Goal: Information Seeking & Learning: Learn about a topic

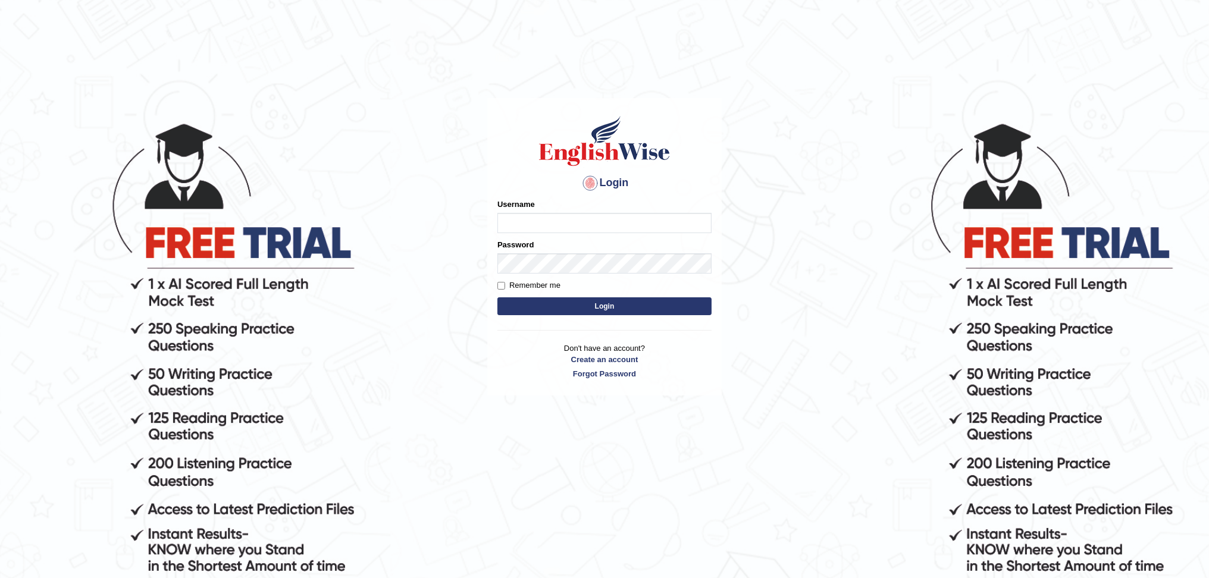
type input "kas60_"
click at [542, 299] on button "Login" at bounding box center [605, 307] width 214 height 18
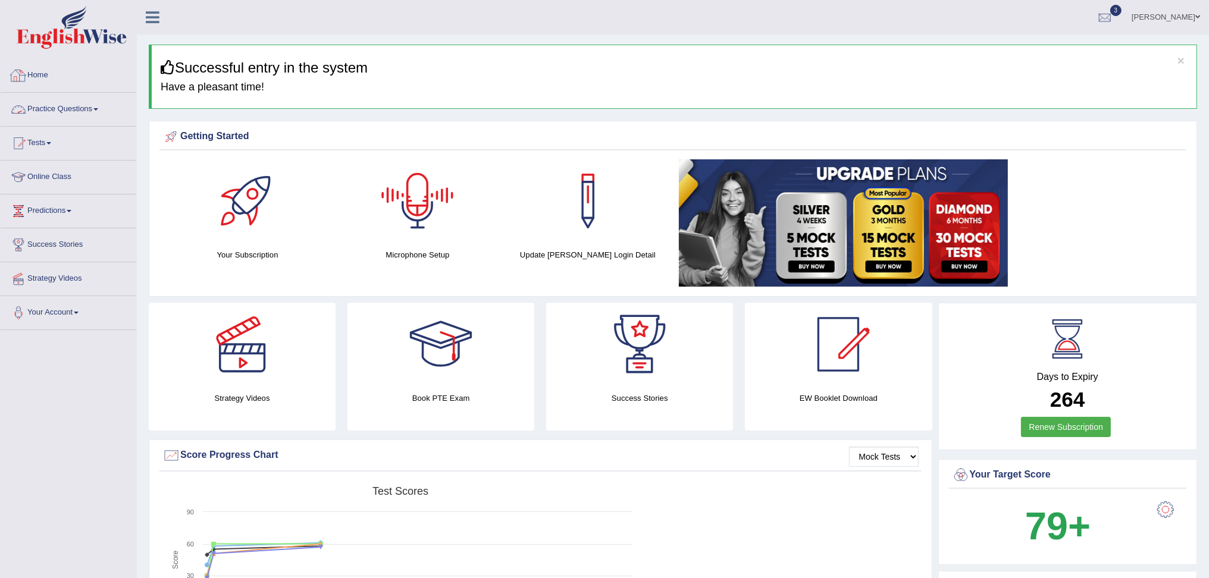
click at [85, 117] on link "Practice Questions" at bounding box center [69, 108] width 136 height 30
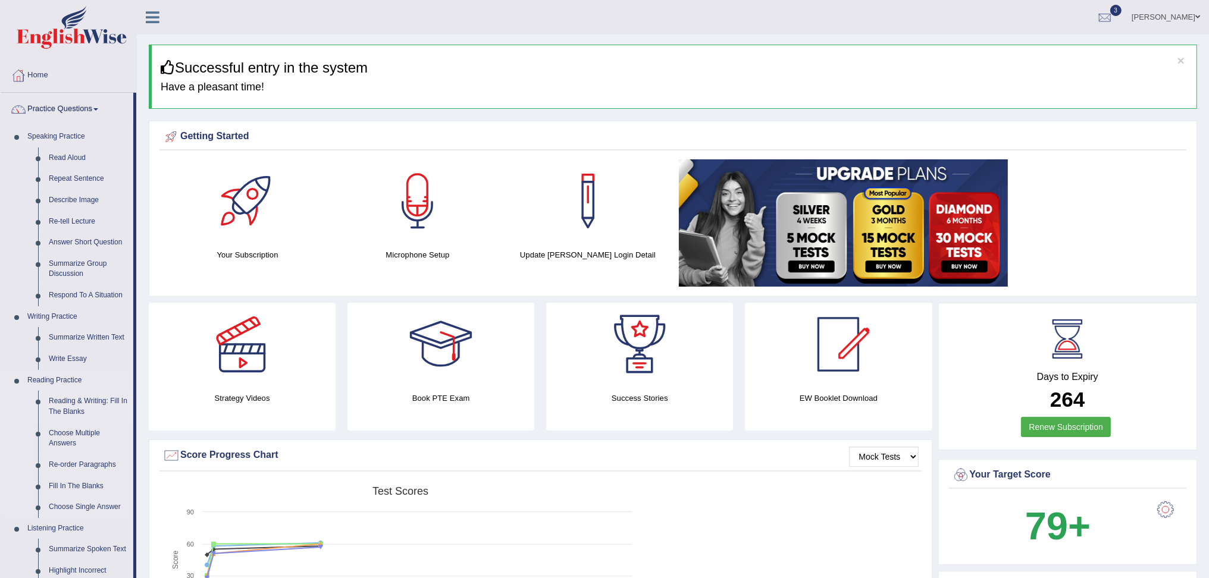
click at [89, 406] on link "Reading & Writing: Fill In The Blanks" at bounding box center [88, 407] width 90 height 32
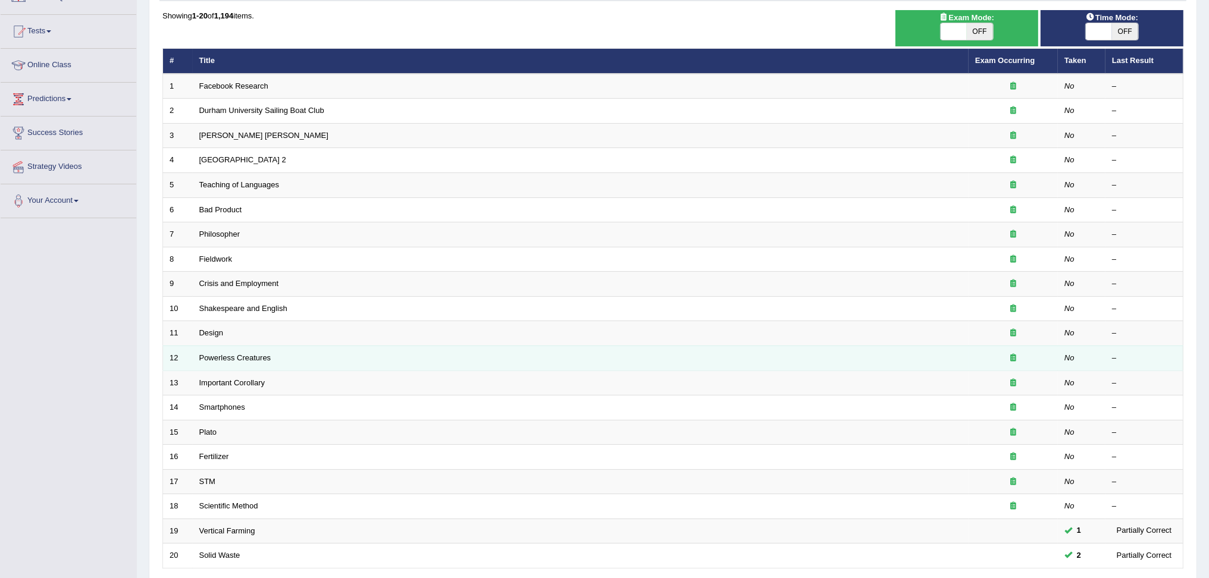
scroll to position [209, 0]
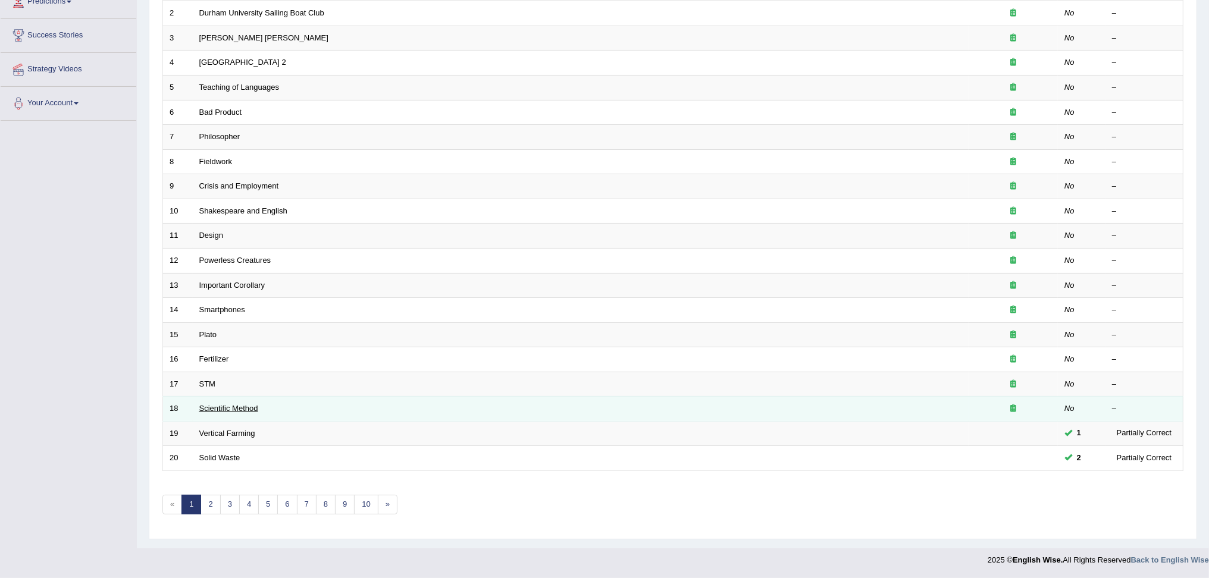
click at [231, 409] on link "Scientific Method" at bounding box center [228, 408] width 59 height 9
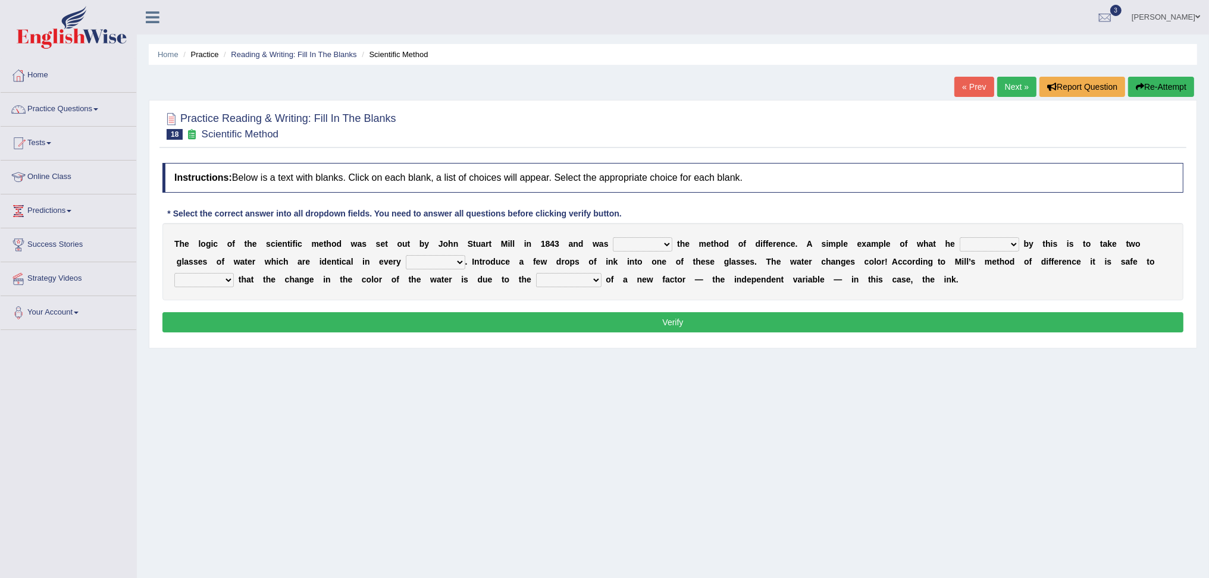
click at [633, 242] on select "pointed claimed demanded named" at bounding box center [643, 244] width 60 height 14
select select "named"
click at [614, 237] on select "pointed claimed demanded named" at bounding box center [643, 244] width 60 height 14
click at [971, 246] on select "capped charged found meant" at bounding box center [990, 244] width 60 height 14
select select "meant"
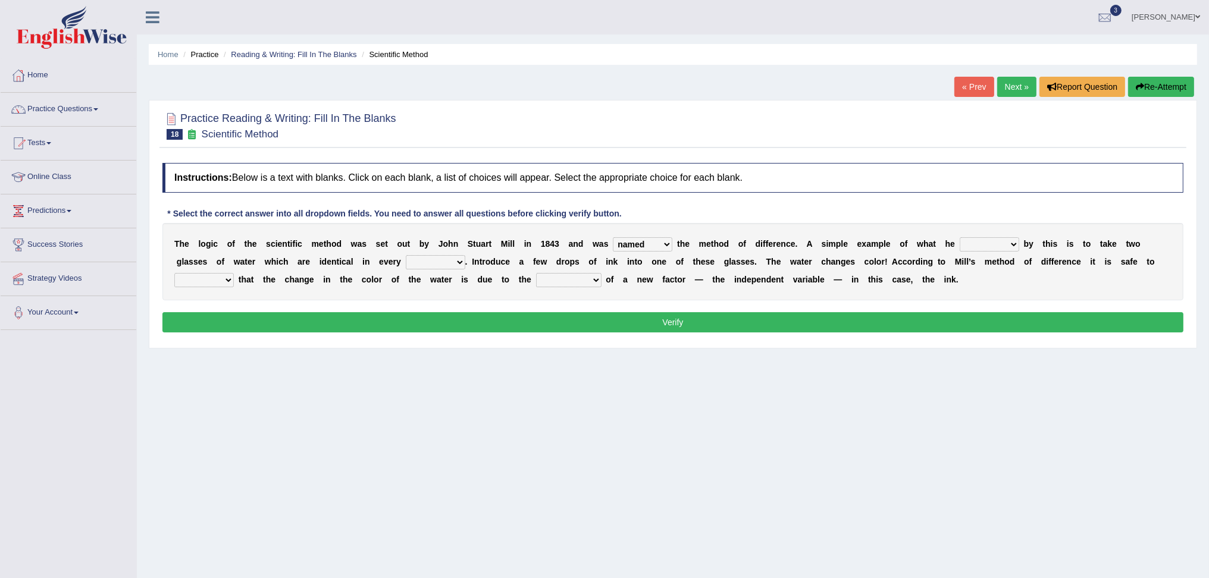
click at [960, 237] on select "capped charged found meant" at bounding box center [990, 244] width 60 height 14
click at [433, 268] on select "thought identity measure respect" at bounding box center [436, 262] width 60 height 14
select select "measure"
click at [406, 255] on select "thought identity measure respect" at bounding box center [436, 262] width 60 height 14
click at [207, 286] on select "assume discuss prefer acclaim" at bounding box center [204, 280] width 60 height 14
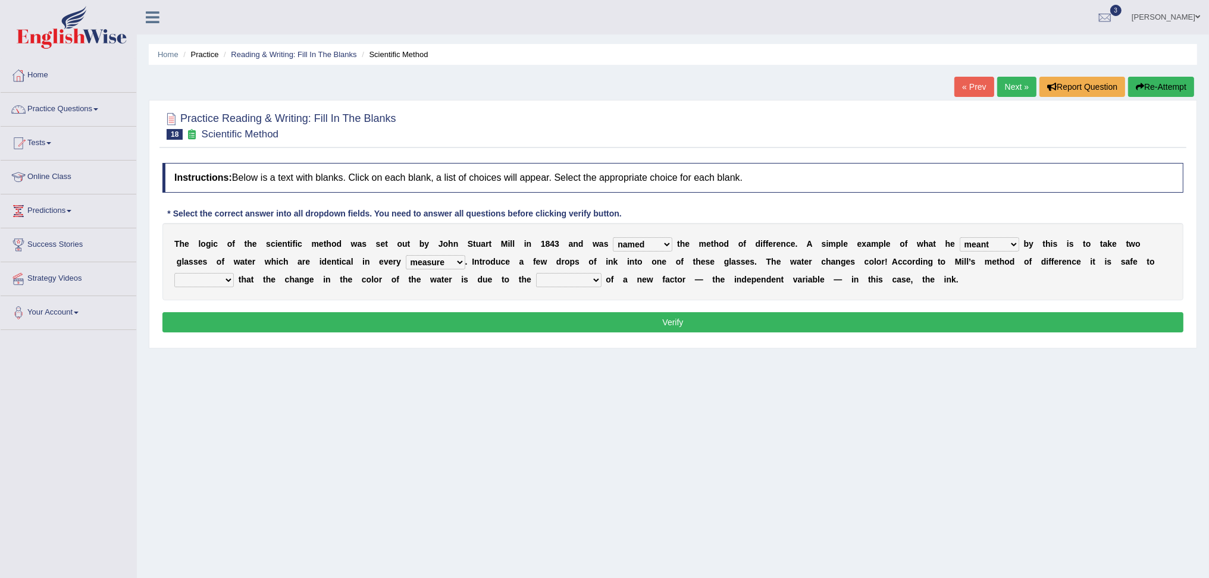
select select "assume"
click at [174, 273] on select "assume discuss prefer acclaim" at bounding box center [204, 280] width 60 height 14
click at [584, 280] on select "introduction magnitude preparation purification" at bounding box center [568, 280] width 65 height 14
select select "magnitude"
click at [536, 273] on select "introduction magnitude preparation purification" at bounding box center [568, 280] width 65 height 14
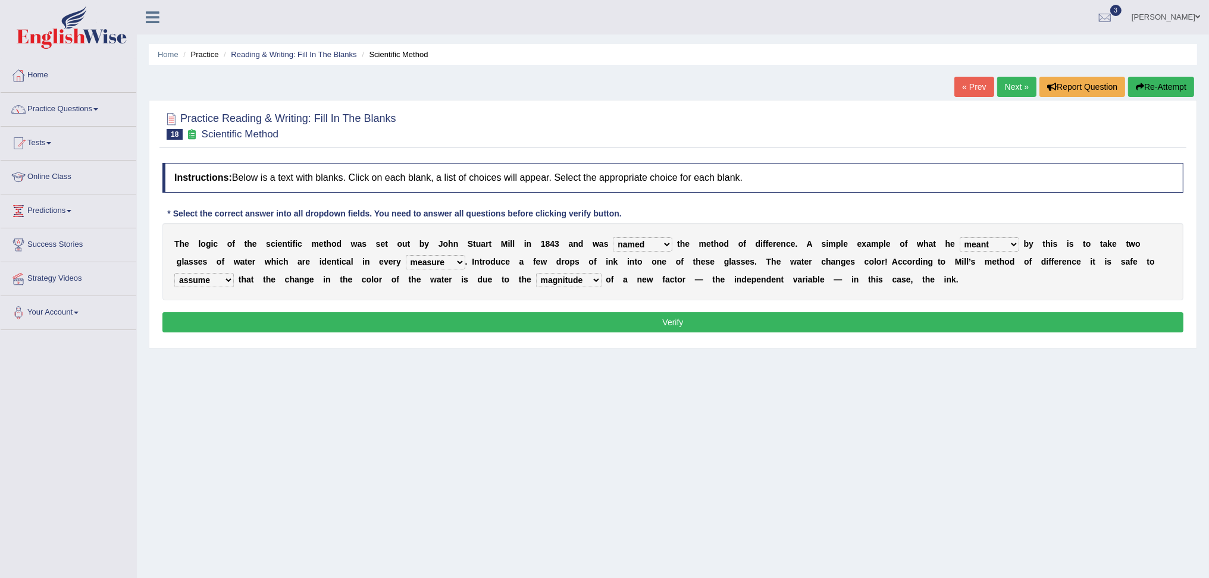
click at [866, 324] on button "Verify" at bounding box center [672, 322] width 1021 height 20
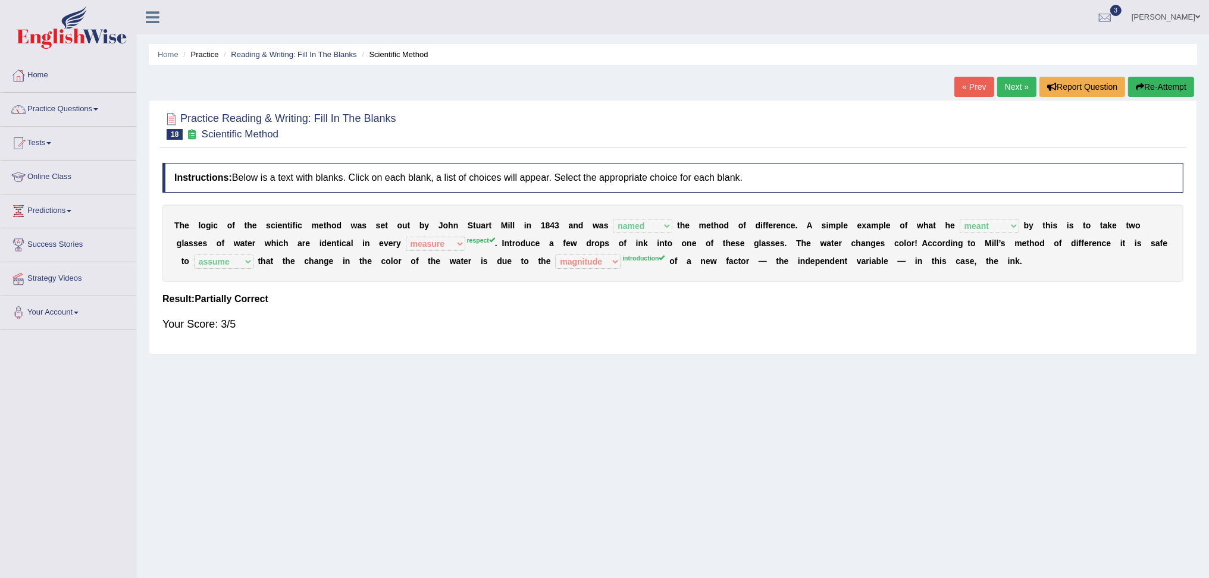
click at [1025, 91] on link "Next »" at bounding box center [1016, 87] width 39 height 20
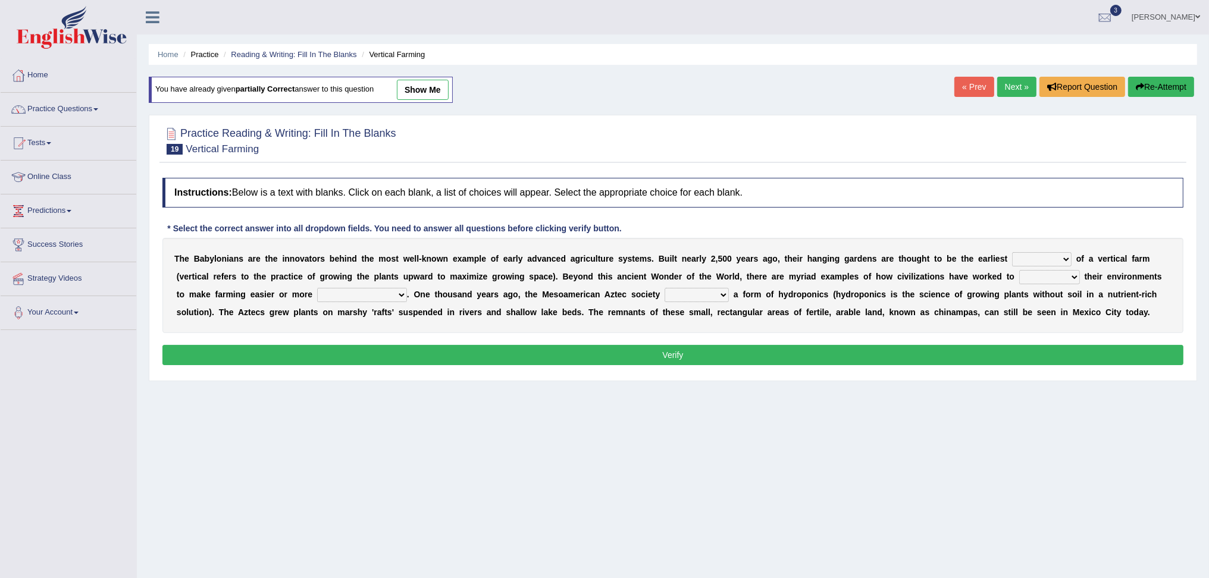
click at [1025, 257] on select "prototype failure discredit protocol" at bounding box center [1042, 259] width 60 height 14
select select "prototype"
click at [1012, 252] on select "prototype failure discredit protocol" at bounding box center [1042, 259] width 60 height 14
click at [1021, 276] on select "manipulate escape respect disarrange" at bounding box center [1050, 277] width 61 height 14
select select "manipulate"
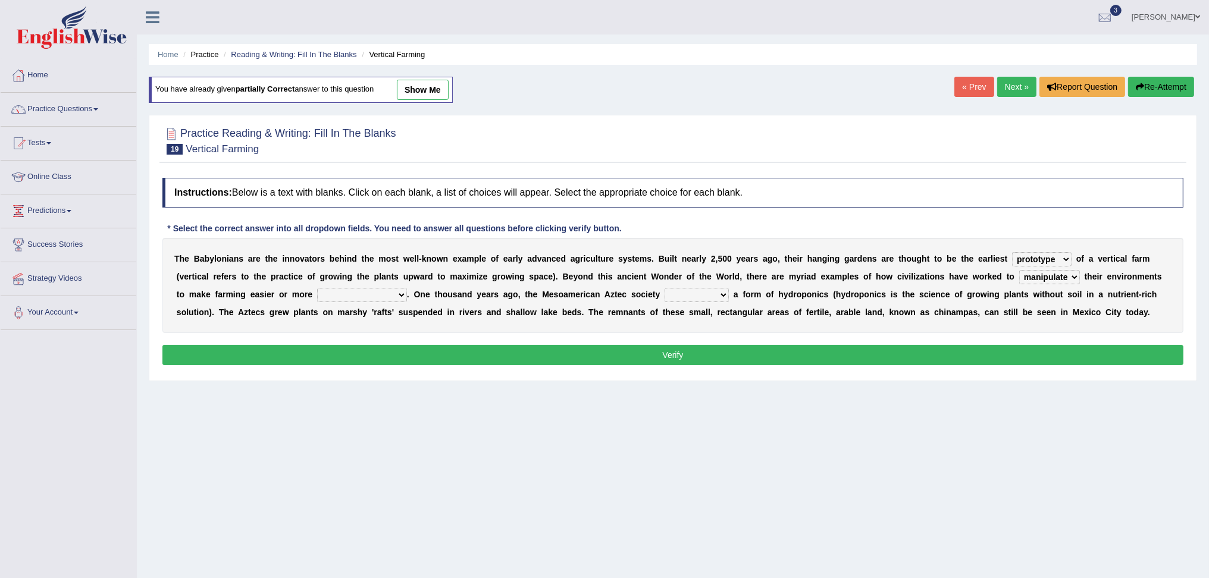
click at [1020, 270] on select "manipulate escape respect disarrange" at bounding box center [1050, 277] width 61 height 14
click at [332, 298] on select "productive constructive connective counterproductive" at bounding box center [362, 295] width 90 height 14
select select "productive"
click at [317, 288] on select "productive constructive connective counterproductive" at bounding box center [362, 295] width 90 height 14
click at [674, 295] on select "domineered volunteered pioneered engineered" at bounding box center [697, 295] width 64 height 14
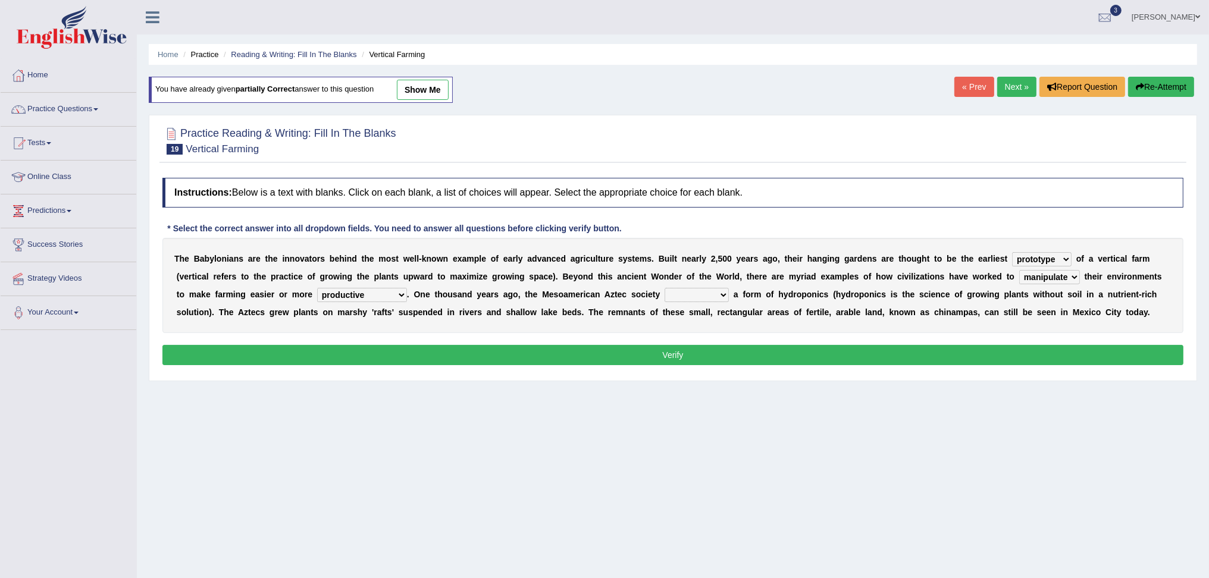
select select "pioneered"
click at [665, 288] on select "domineered volunteered pioneered engineered" at bounding box center [697, 295] width 64 height 14
click at [782, 352] on button "Verify" at bounding box center [672, 355] width 1021 height 20
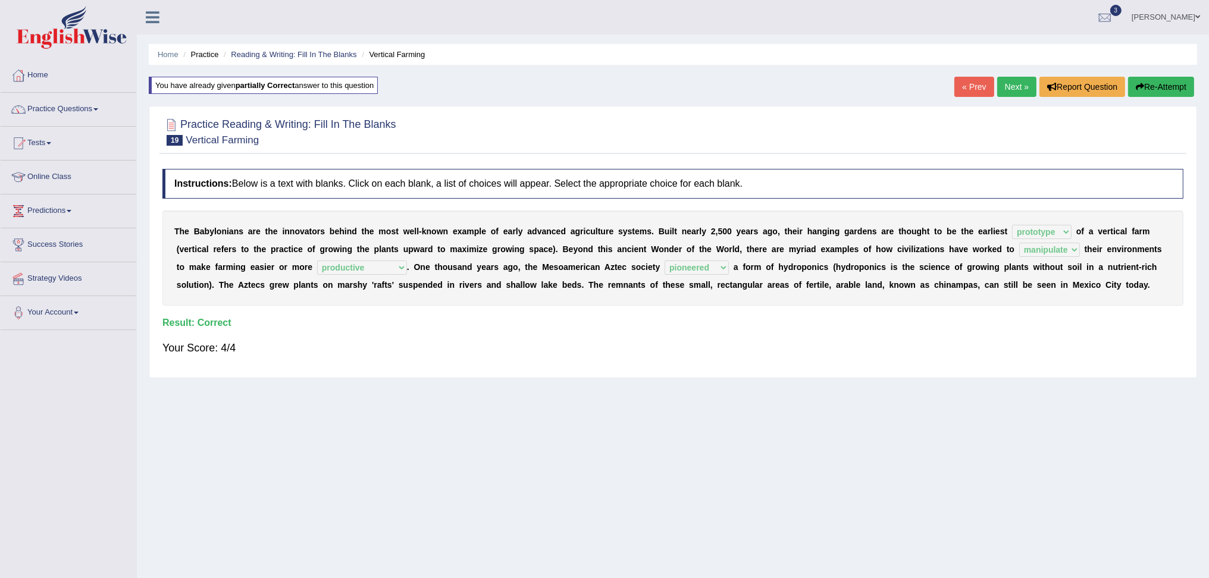
click at [1022, 93] on link "Next »" at bounding box center [1016, 87] width 39 height 20
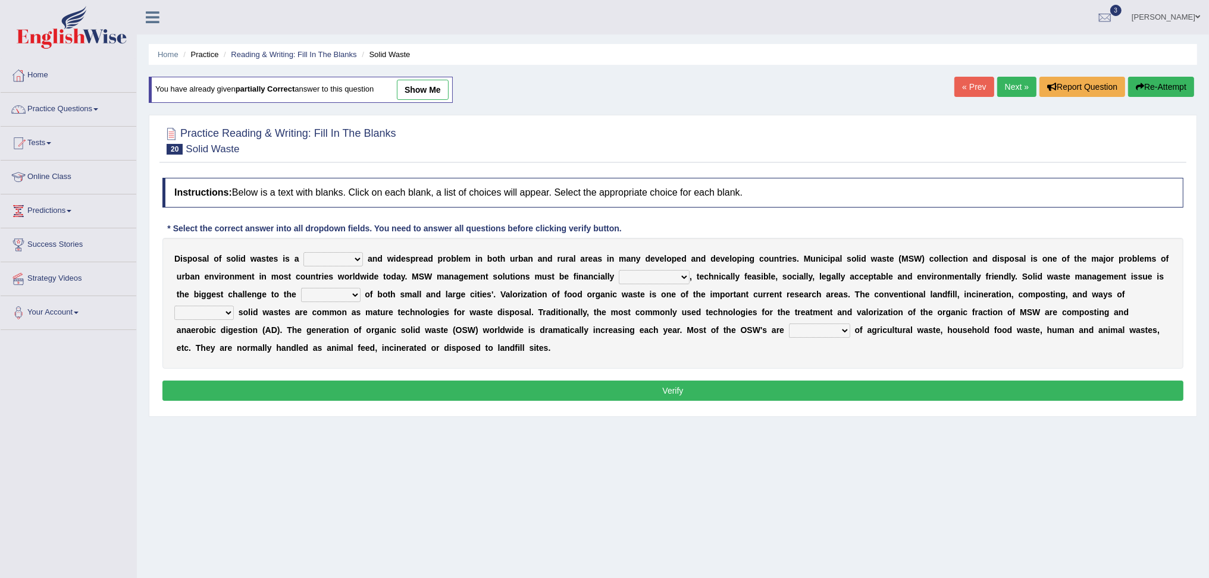
click at [320, 262] on select "slanting stinging stalling shafting" at bounding box center [334, 259] width 60 height 14
select select "stinging"
click at [304, 252] on select "slanting stinging stalling shafting" at bounding box center [334, 259] width 60 height 14
click at [620, 282] on select "unattainable sustainable objectionable treasonable" at bounding box center [654, 277] width 71 height 14
select select "sustainable"
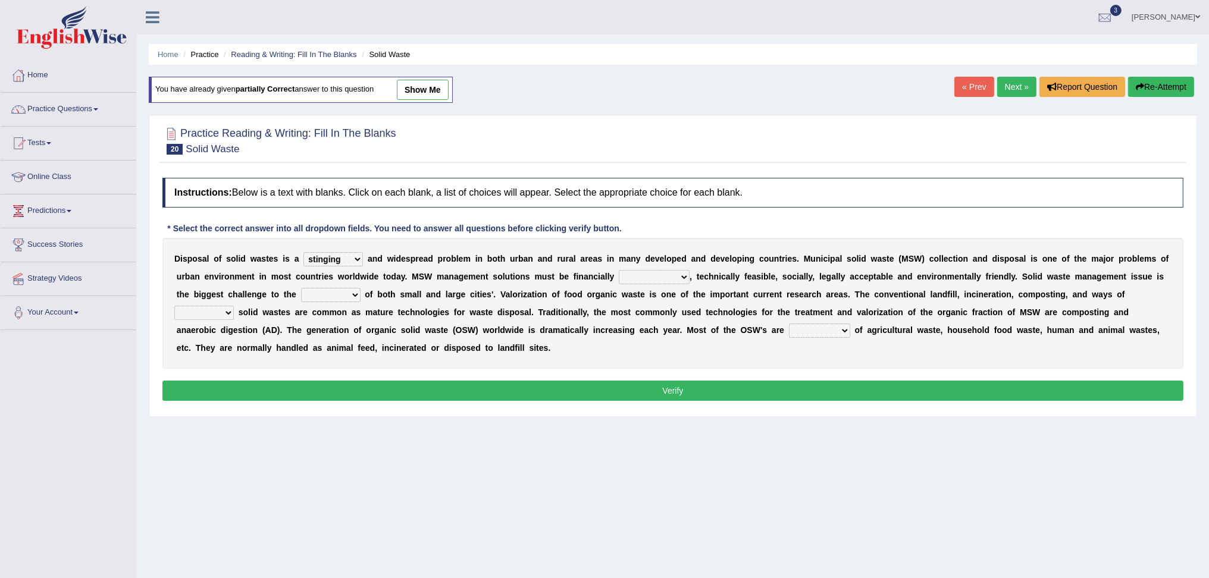
click at [619, 270] on select "unattainable sustainable objectionable treasonable" at bounding box center [654, 277] width 71 height 14
click at [329, 299] on select "plants culture authorities history" at bounding box center [331, 295] width 60 height 14
select select "authorities"
click at [301, 288] on select "plants culture authorities history" at bounding box center [331, 295] width 60 height 14
click at [193, 316] on select "reserving preserving deserving handling" at bounding box center [204, 313] width 60 height 14
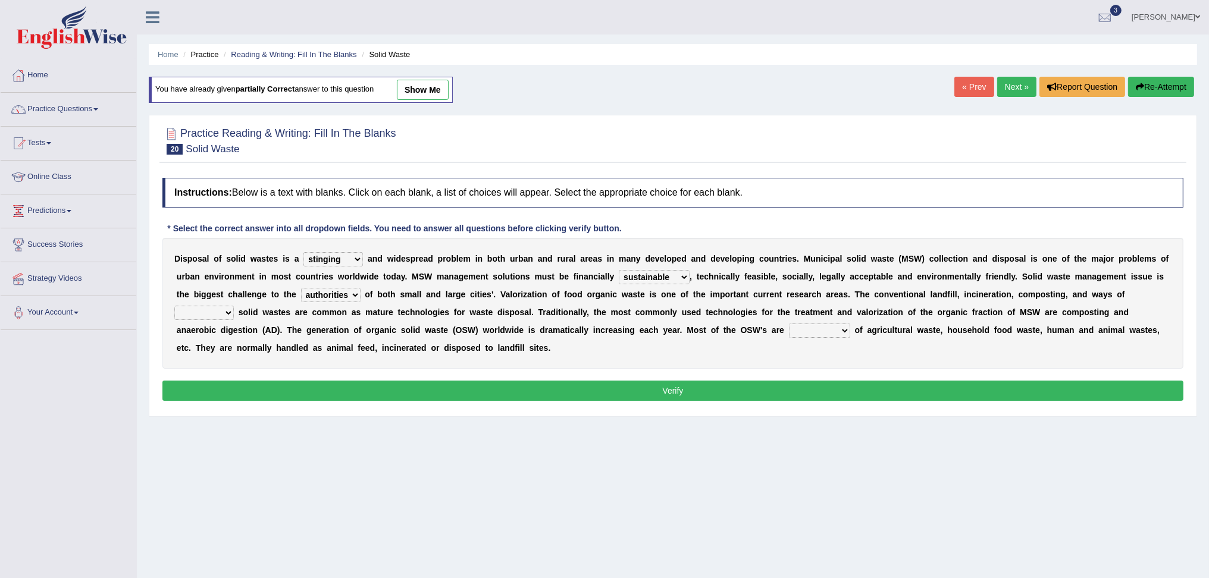
click at [337, 334] on b "i" at bounding box center [338, 331] width 2 height 10
click at [211, 309] on select "reserving preserving deserving handling" at bounding box center [204, 313] width 60 height 14
select select "handling"
click at [174, 306] on select "reserving preserving deserving handling" at bounding box center [204, 313] width 60 height 14
click select "composed disposed composing disposing"
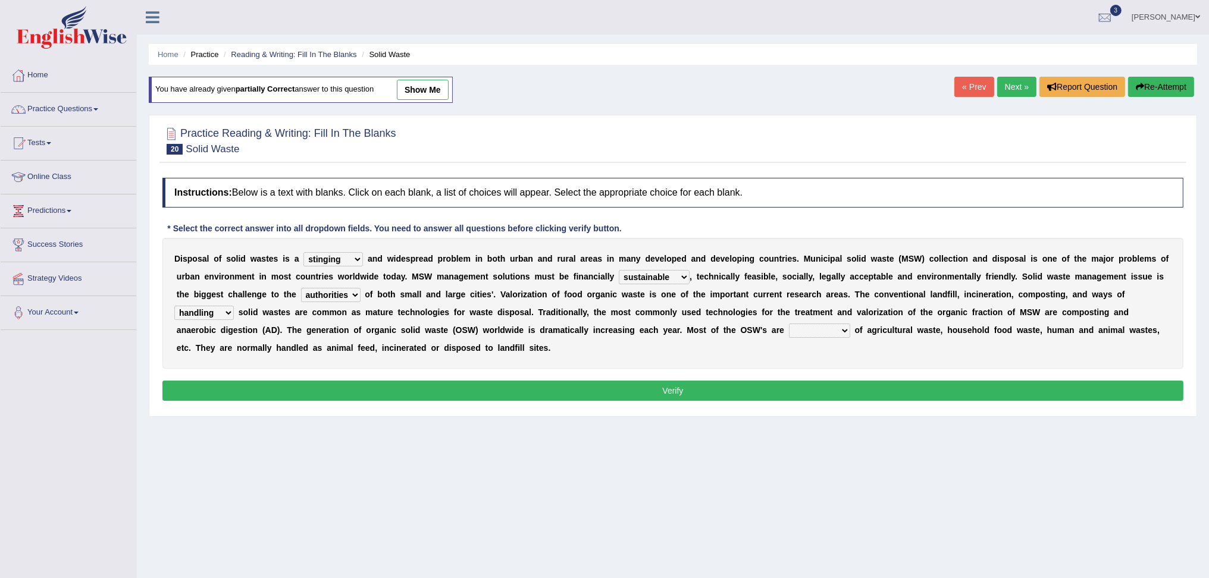
select select "composed"
click select "composed disposed composing disposing"
click button "Verify"
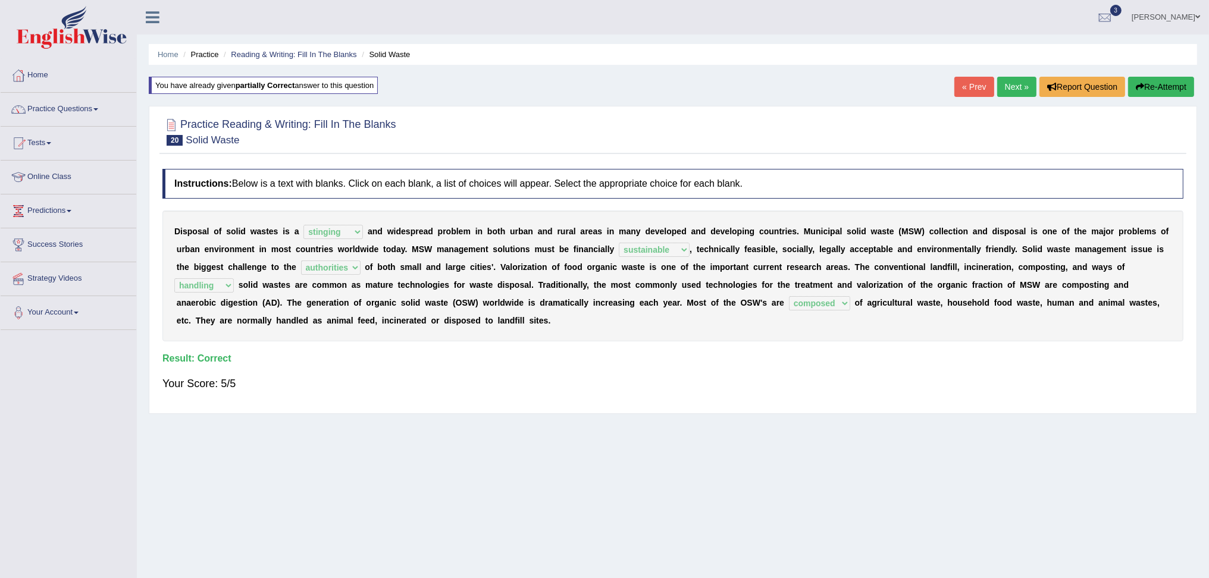
click link "Next »"
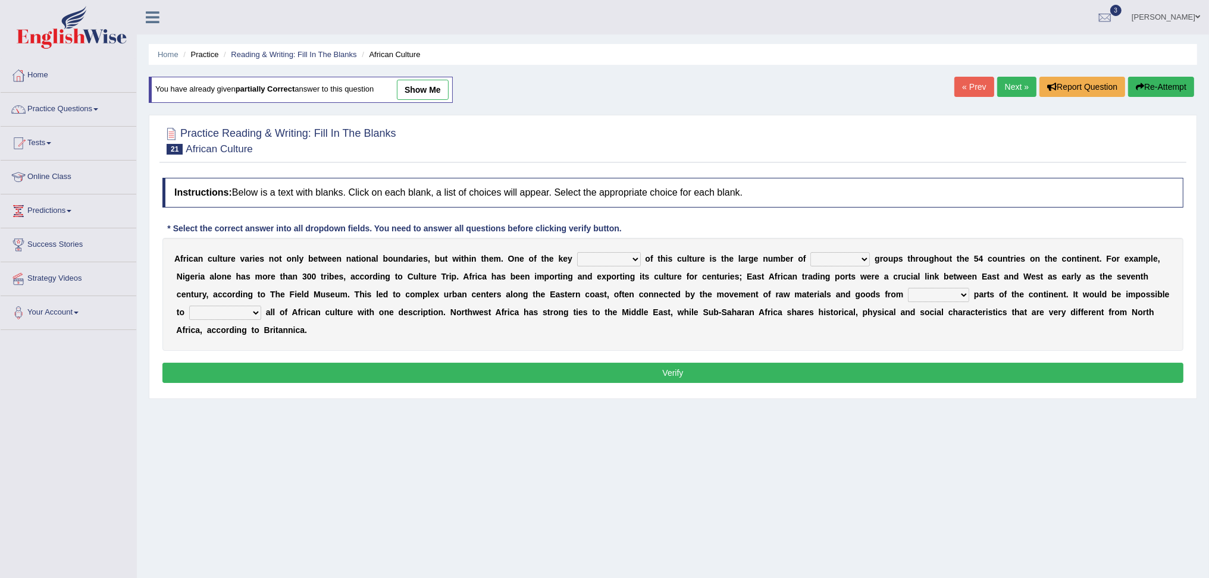
click at [590, 256] on select "conjectures features issues doubts" at bounding box center [609, 259] width 64 height 14
click at [604, 265] on select "conjectures features issues doubts" at bounding box center [609, 259] width 64 height 14
click at [594, 257] on select "conjectures features issues doubts" at bounding box center [609, 259] width 64 height 14
select select "features"
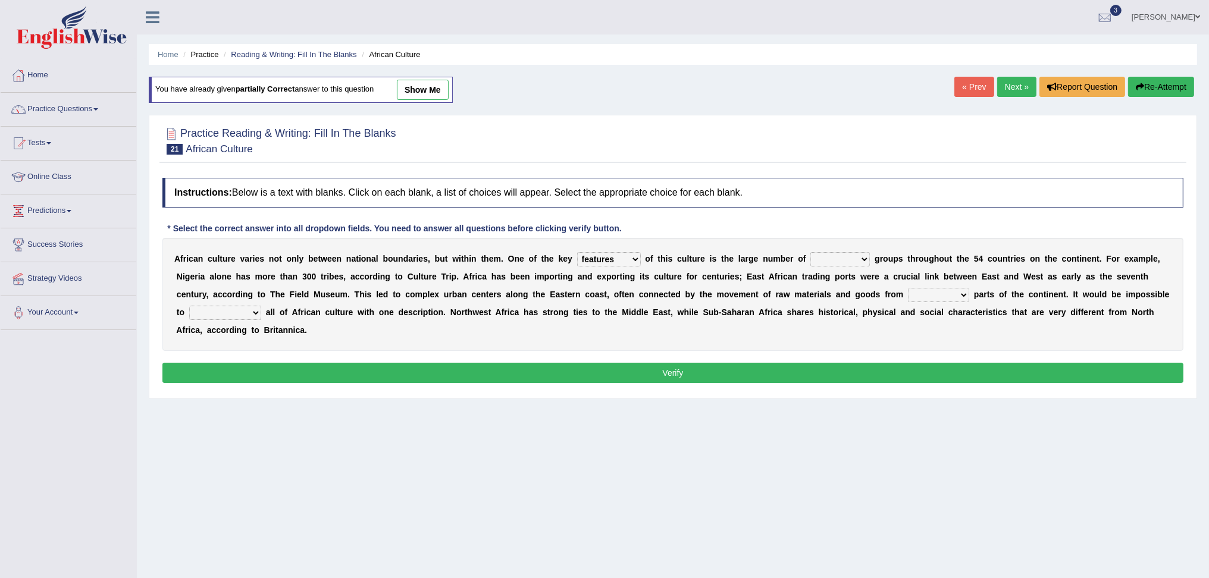
click at [577, 252] on select "conjectures features issues doubts" at bounding box center [609, 259] width 64 height 14
click at [843, 255] on select "ethic ethnic eugenic epic" at bounding box center [841, 259] width 60 height 14
select select "ethnic"
click at [811, 252] on select "ethic ethnic eugenic epic" at bounding box center [841, 259] width 60 height 14
click at [923, 296] on select "forelocked interlocked unlocked landlocked" at bounding box center [938, 295] width 61 height 14
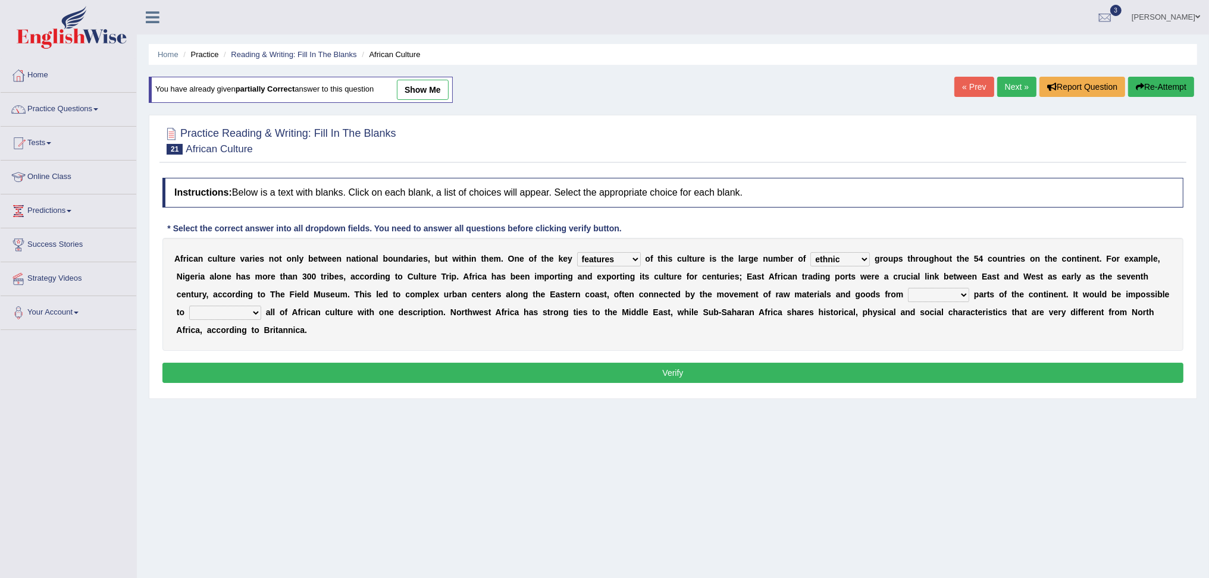
select select "landlocked"
click at [908, 288] on select "forelocked interlocked unlocked landlocked" at bounding box center [938, 295] width 61 height 14
click at [256, 312] on select "characterize conceptualize symbolize synthesize" at bounding box center [225, 313] width 72 height 14
select select "characterize"
click at [189, 306] on select "characterize conceptualize symbolize synthesize" at bounding box center [225, 313] width 72 height 14
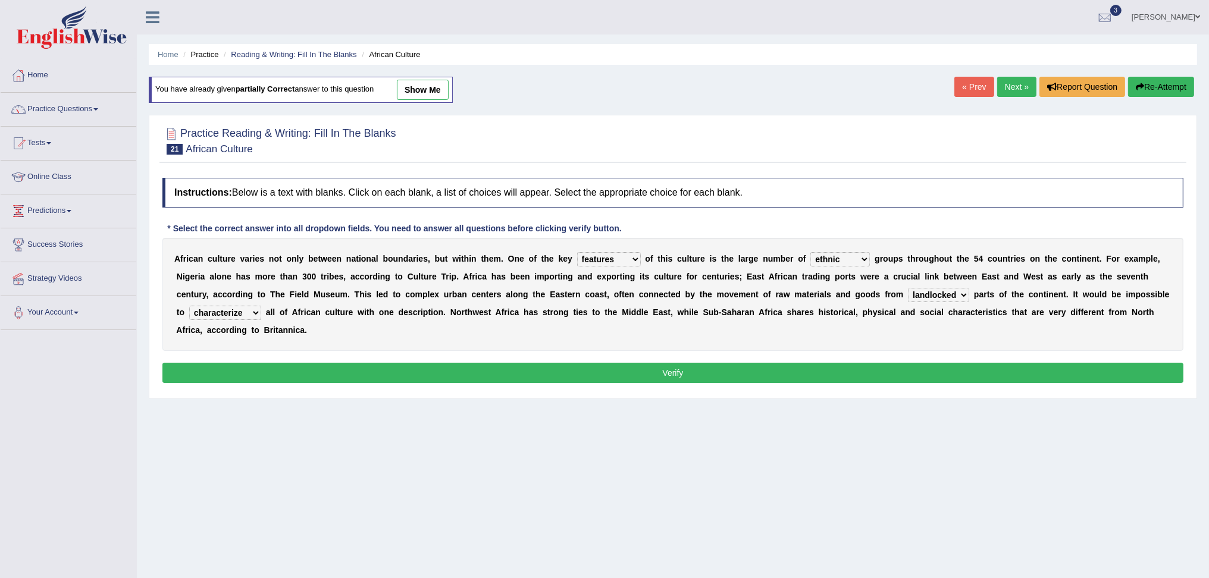
click at [432, 373] on button "Verify" at bounding box center [672, 373] width 1021 height 20
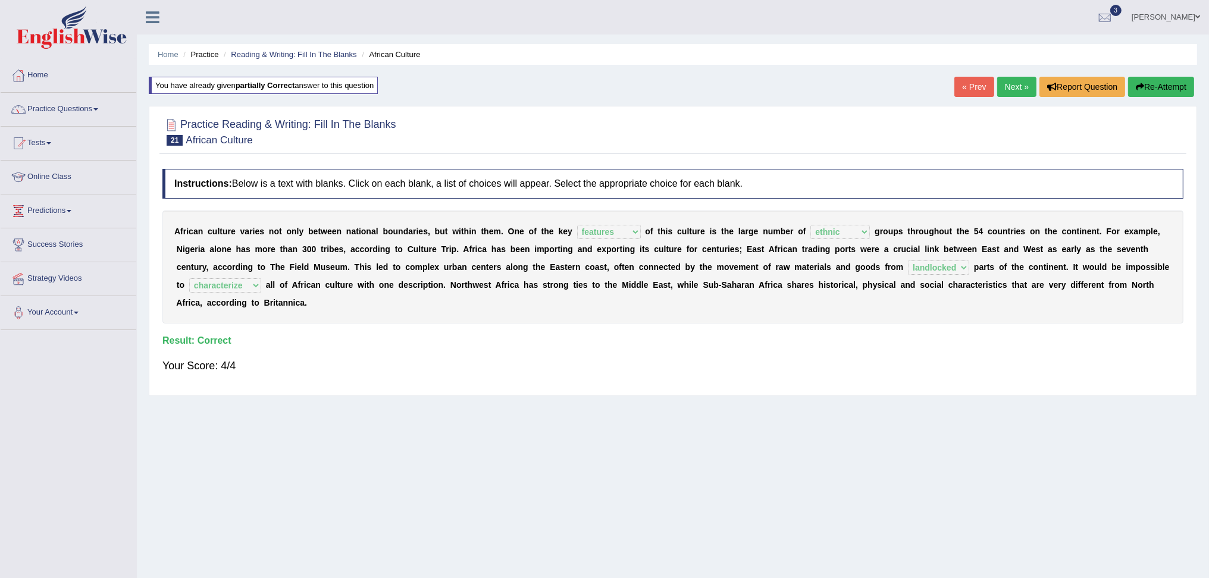
click at [1010, 85] on link "Next »" at bounding box center [1016, 87] width 39 height 20
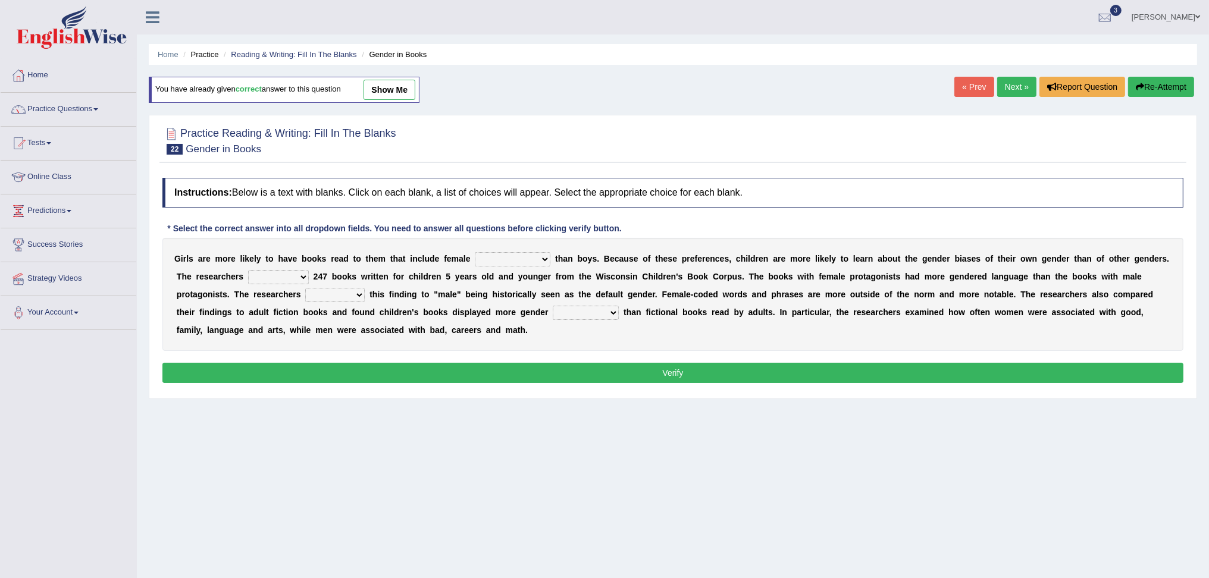
click at [503, 257] on select "protagonists cosmogonists agonists expressionists" at bounding box center [513, 259] width 76 height 14
click at [475, 252] on select "protagonists cosmogonists agonists expressionists" at bounding box center [513, 259] width 76 height 14
click at [544, 263] on select "protagonists cosmogonists agonists expressionists" at bounding box center [513, 259] width 76 height 14
select select "agonists"
click at [475, 252] on select "protagonists cosmogonists agonists expressionists" at bounding box center [513, 259] width 76 height 14
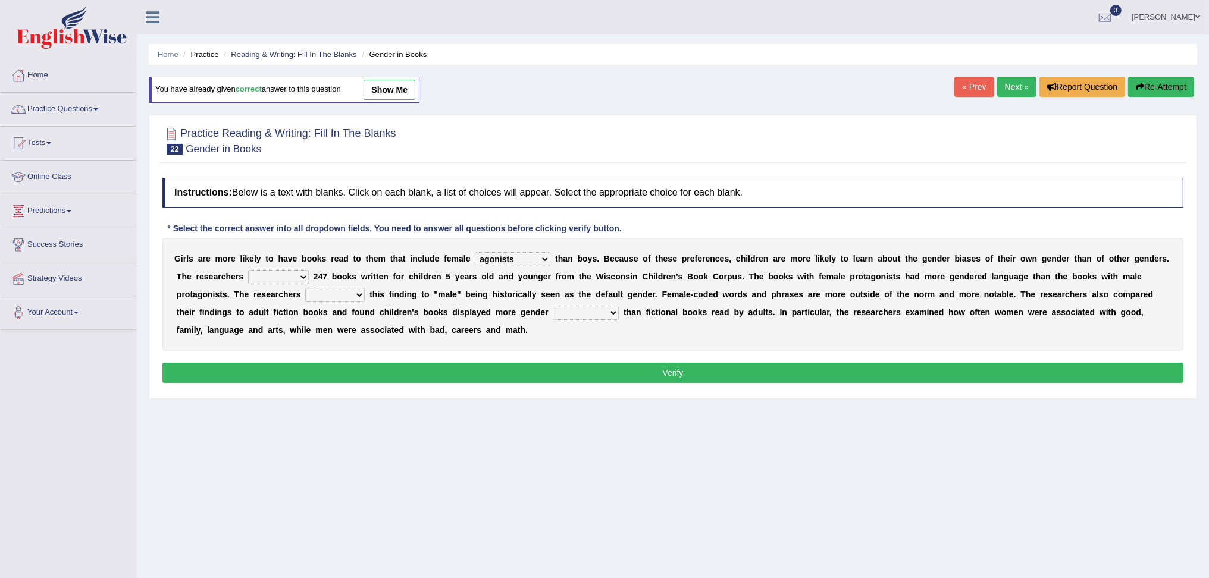
click at [273, 279] on select "hydrolyzed paralyzed catalyzed analyzed" at bounding box center [278, 277] width 61 height 14
select select "catalyzed"
click at [248, 270] on select "hydrolyzed paralyzed catalyzed analyzed" at bounding box center [278, 277] width 61 height 14
click at [330, 298] on select "contribute tribute distribute attribute" at bounding box center [335, 295] width 60 height 14
select select "attribute"
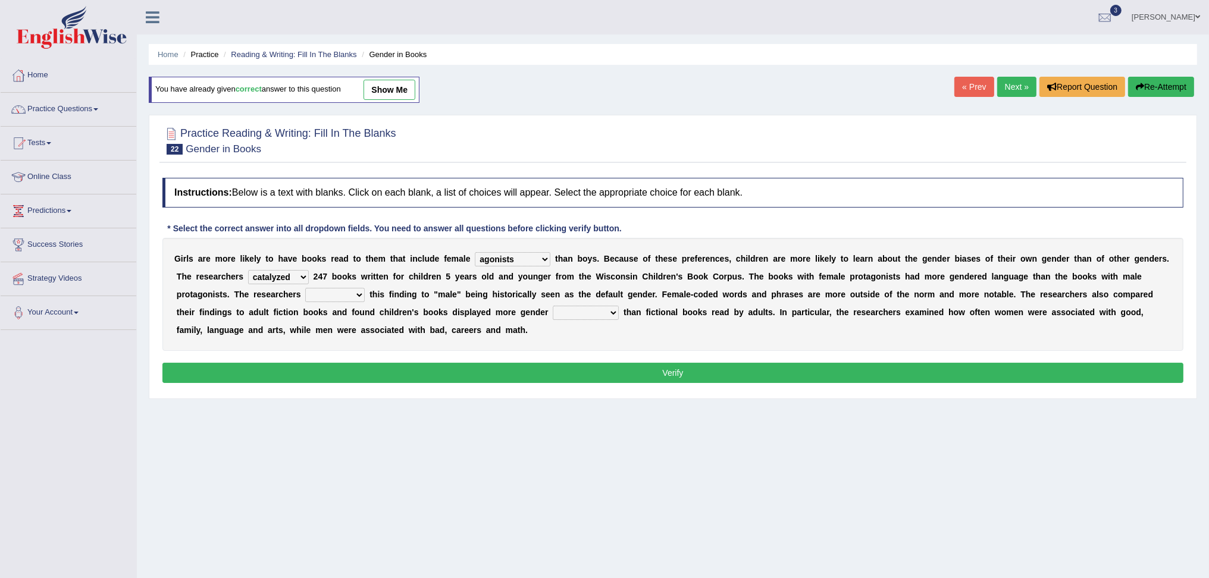
click at [305, 288] on select "contribute tribute distribute attribute" at bounding box center [335, 295] width 60 height 14
click at [562, 311] on select "stereotypes teletypes prototypes electrotypes" at bounding box center [586, 313] width 66 height 14
select select "stereotypes"
click at [553, 306] on select "stereotypes teletypes prototypes electrotypes" at bounding box center [586, 313] width 66 height 14
click at [611, 367] on button "Verify" at bounding box center [672, 373] width 1021 height 20
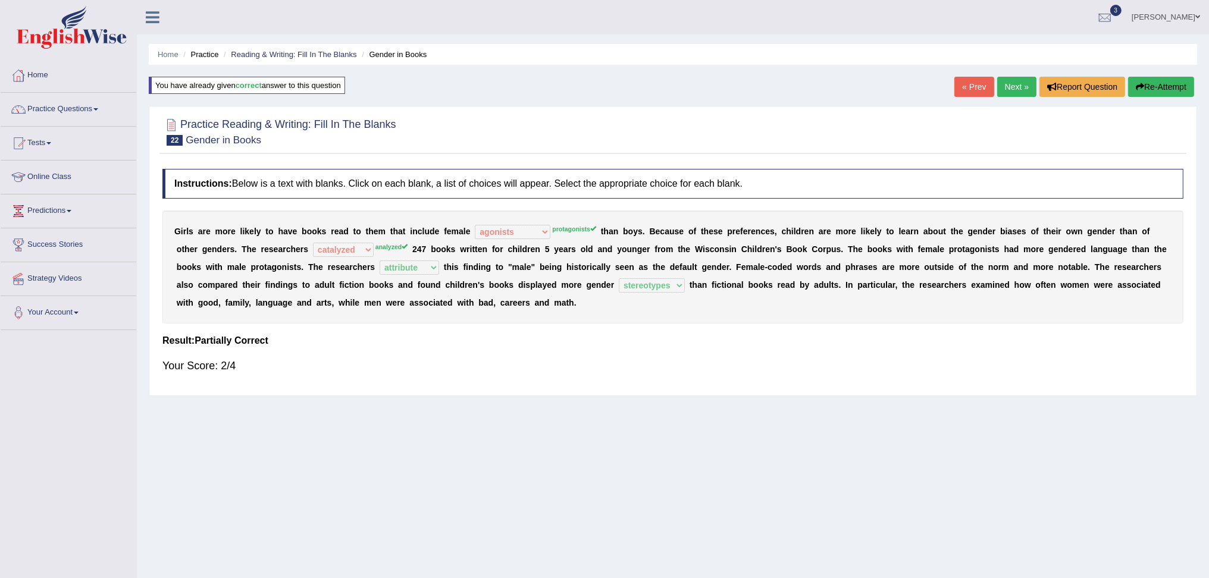
click at [1024, 86] on link "Next »" at bounding box center [1016, 87] width 39 height 20
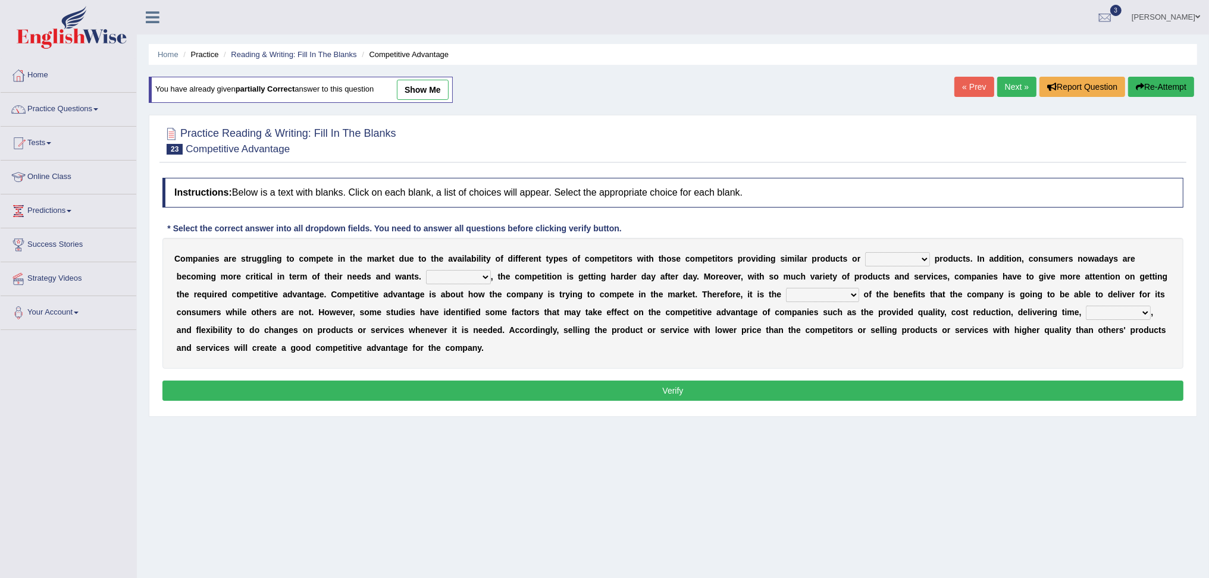
click at [875, 262] on select "constitution restitution substitution institution" at bounding box center [897, 259] width 65 height 14
click at [883, 264] on select "constitution restitution substitution institution" at bounding box center [897, 259] width 65 height 14
select select "substitution"
click at [865, 252] on select "constitution restitution substitution institution" at bounding box center [897, 259] width 65 height 14
click at [449, 278] on select "However Instead Additionally Therefore" at bounding box center [458, 277] width 65 height 14
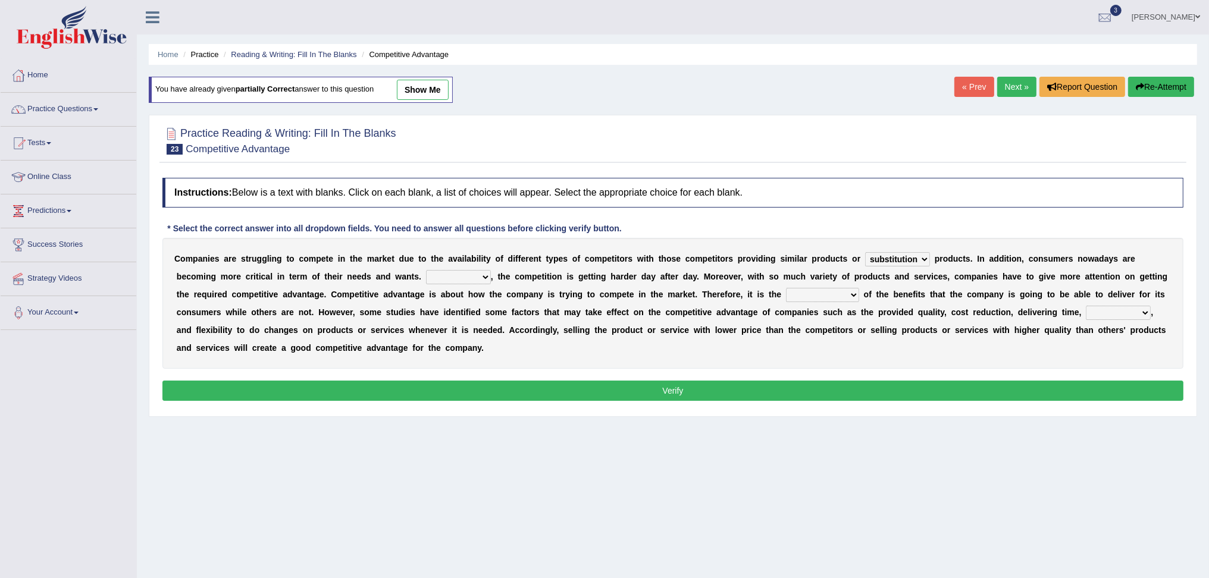
select select "Therefore"
click at [426, 270] on select "However Instead Additionally Therefore" at bounding box center [458, 277] width 65 height 14
click at [815, 298] on select "dissemination ordination determination incarnation" at bounding box center [822, 295] width 73 height 14
click at [786, 288] on select "dissemination ordination determination incarnation" at bounding box center [822, 295] width 73 height 14
click at [848, 295] on select "dissemination ordination determination incarnation" at bounding box center [822, 295] width 73 height 14
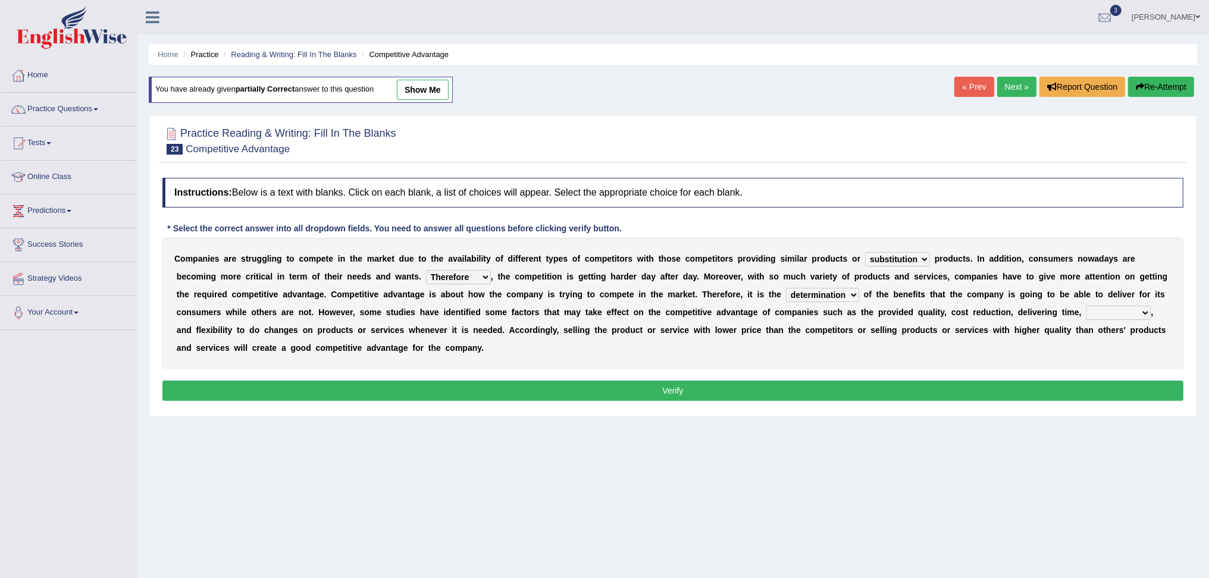
click at [786, 288] on select "dissemination ordination determination incarnation" at bounding box center [822, 295] width 73 height 14
click at [852, 293] on select "dissemination ordination determination incarnation" at bounding box center [822, 295] width 73 height 14
click at [853, 296] on select "dissemination ordination determination incarnation" at bounding box center [822, 295] width 73 height 14
select select "dissemination"
click at [786, 288] on select "dissemination ordination determination incarnation" at bounding box center [822, 295] width 73 height 14
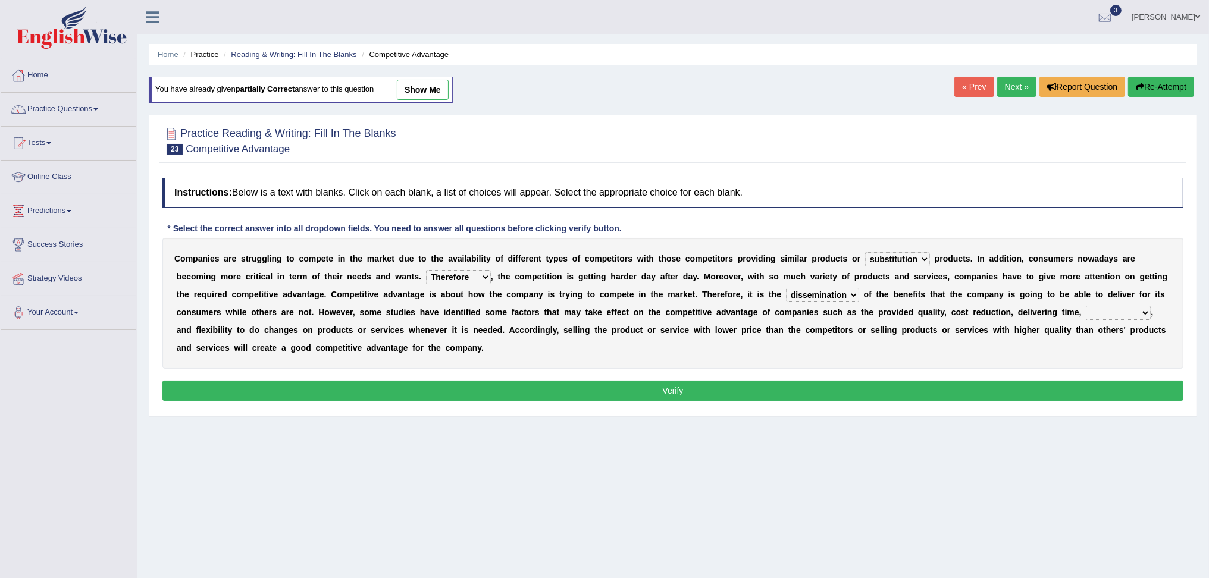
click at [1143, 314] on select "captivation aggregation deprivation innovation" at bounding box center [1118, 313] width 65 height 14
select select "innovation"
click at [1087, 306] on select "captivation aggregation deprivation innovation" at bounding box center [1118, 313] width 65 height 14
click at [384, 390] on button "Verify" at bounding box center [672, 391] width 1021 height 20
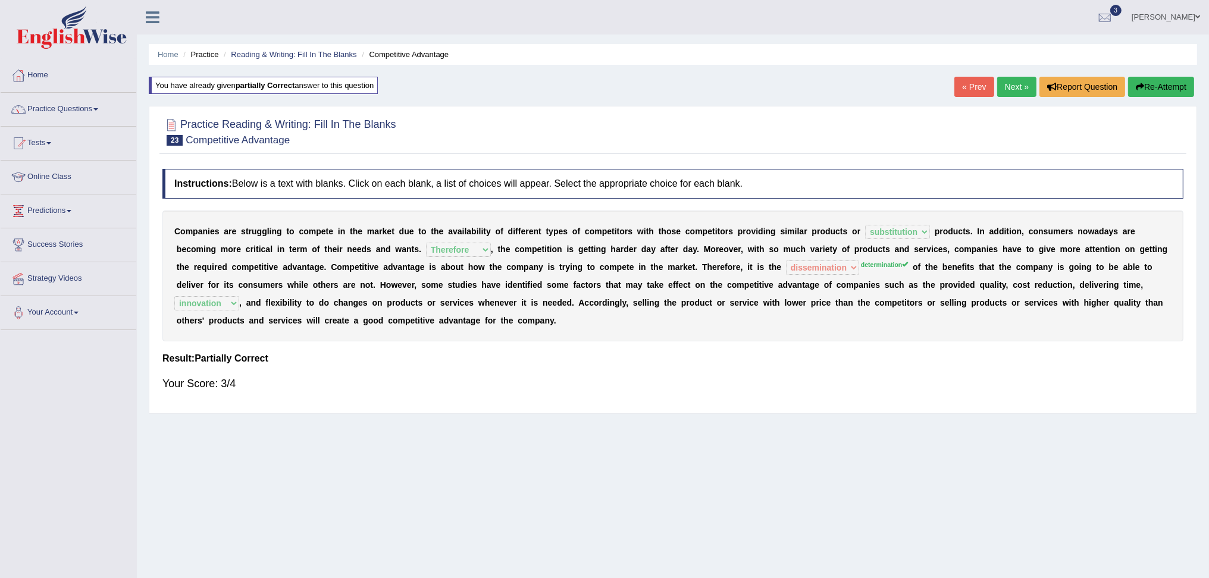
click at [1024, 87] on link "Next »" at bounding box center [1016, 87] width 39 height 20
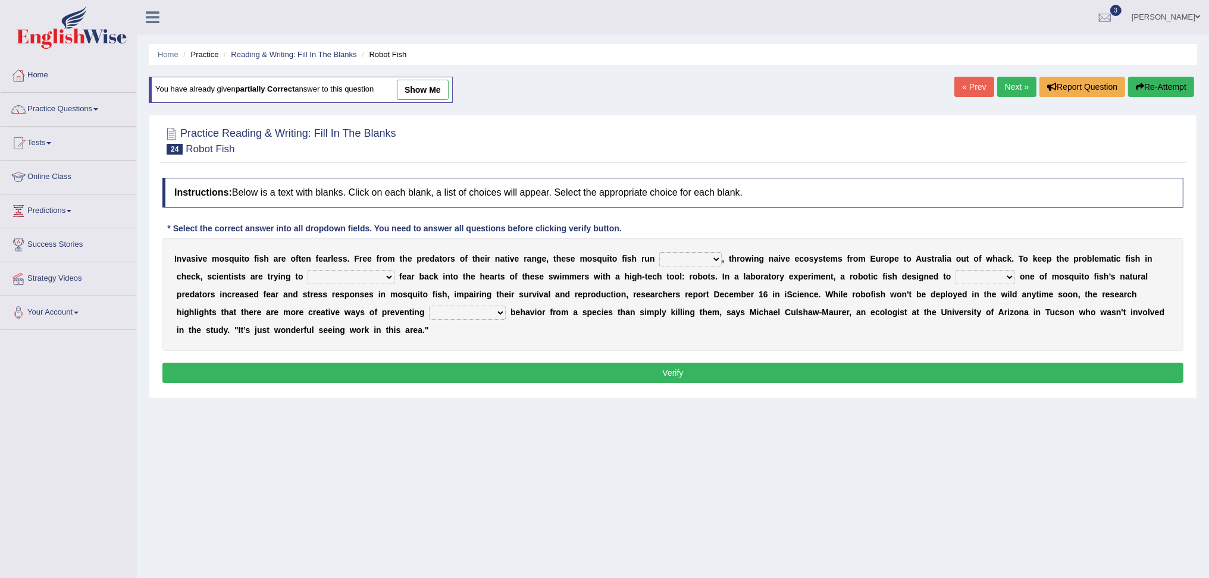
click at [674, 257] on select "occupant flippant rampant concordant" at bounding box center [690, 259] width 62 height 14
select select "rampant"
click at [659, 252] on select "occupant flippant rampant concordant" at bounding box center [690, 259] width 62 height 14
click at [331, 276] on select "accept spike strike [PERSON_NAME]" at bounding box center [351, 277] width 87 height 14
click at [308, 270] on select "accept spike strike [PERSON_NAME]" at bounding box center [351, 277] width 87 height 14
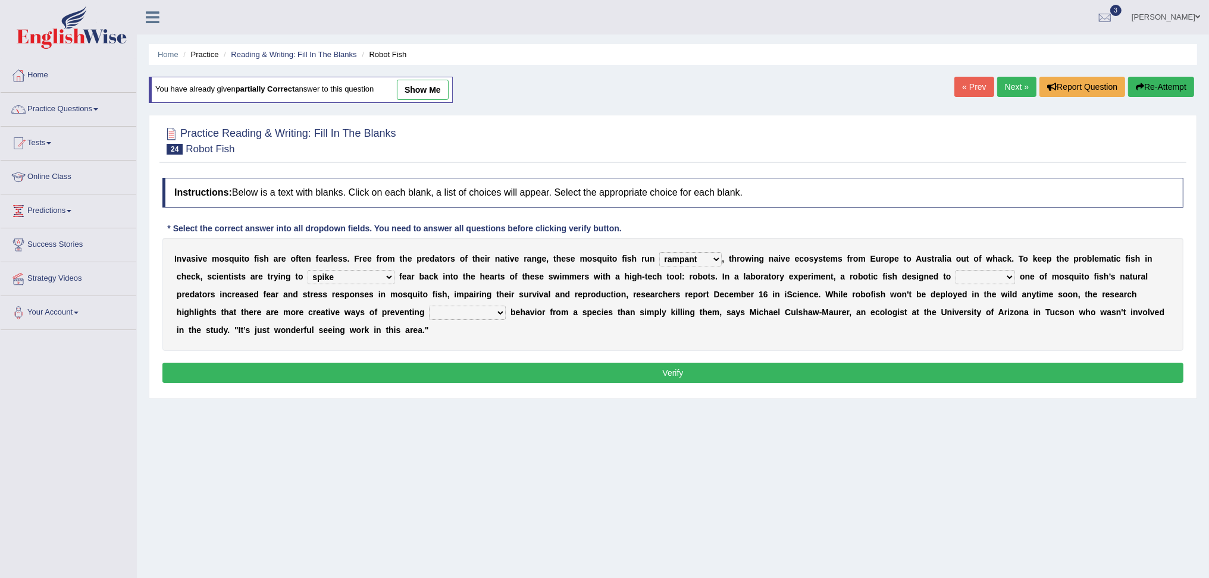
click at [342, 276] on select "accept spike strike [PERSON_NAME]" at bounding box center [351, 277] width 87 height 14
select select "strike"
click at [308, 270] on select "accept spike strike [PERSON_NAME]" at bounding box center [351, 277] width 87 height 14
click at [957, 274] on select "bequest mimic battle conquest" at bounding box center [986, 277] width 60 height 14
select select "mimic"
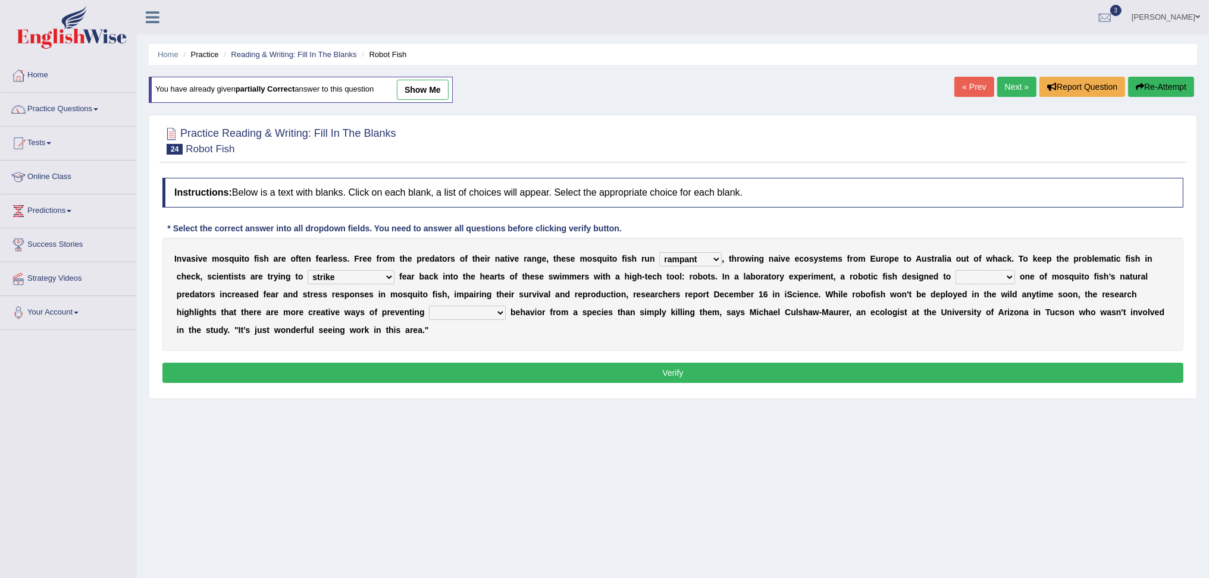
click at [956, 270] on select "bequest mimic battle conquest" at bounding box center [986, 277] width 60 height 14
click at [978, 280] on select "bequest mimic battle conquest" at bounding box center [986, 277] width 60 height 14
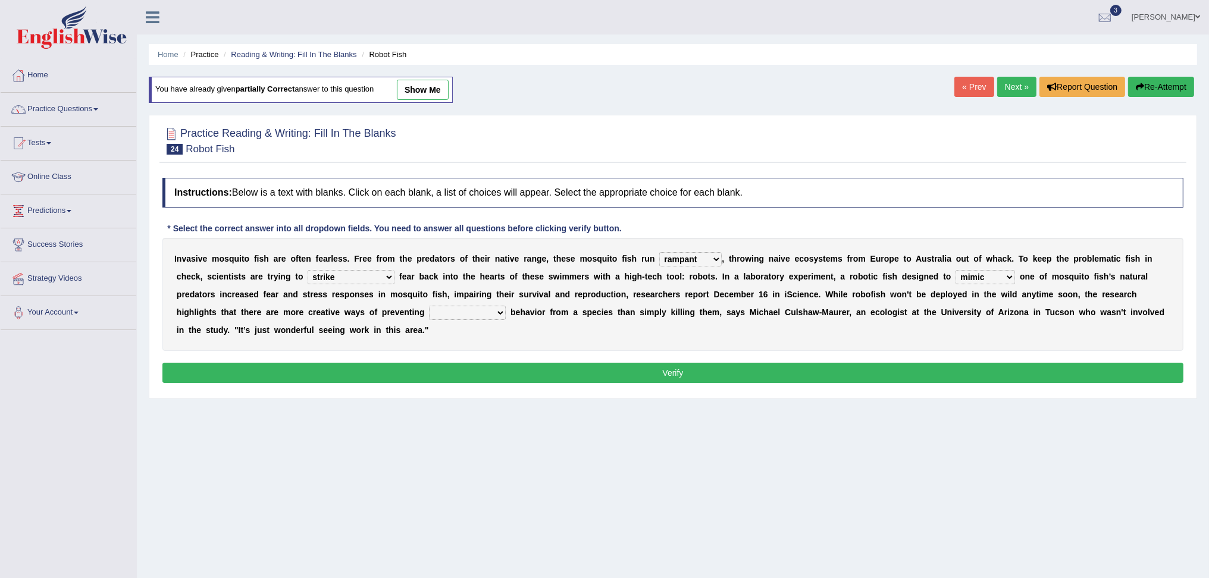
click at [429, 312] on select "unprivileged unprecedented uncharted unwanted" at bounding box center [467, 313] width 77 height 14
click at [429, 315] on select "unprivileged unprecedented uncharted unwanted" at bounding box center [467, 313] width 77 height 14
select select "unprecedented"
click at [429, 306] on select "unprivileged unprecedented uncharted unwanted" at bounding box center [467, 313] width 77 height 14
click at [831, 379] on button "Verify" at bounding box center [672, 373] width 1021 height 20
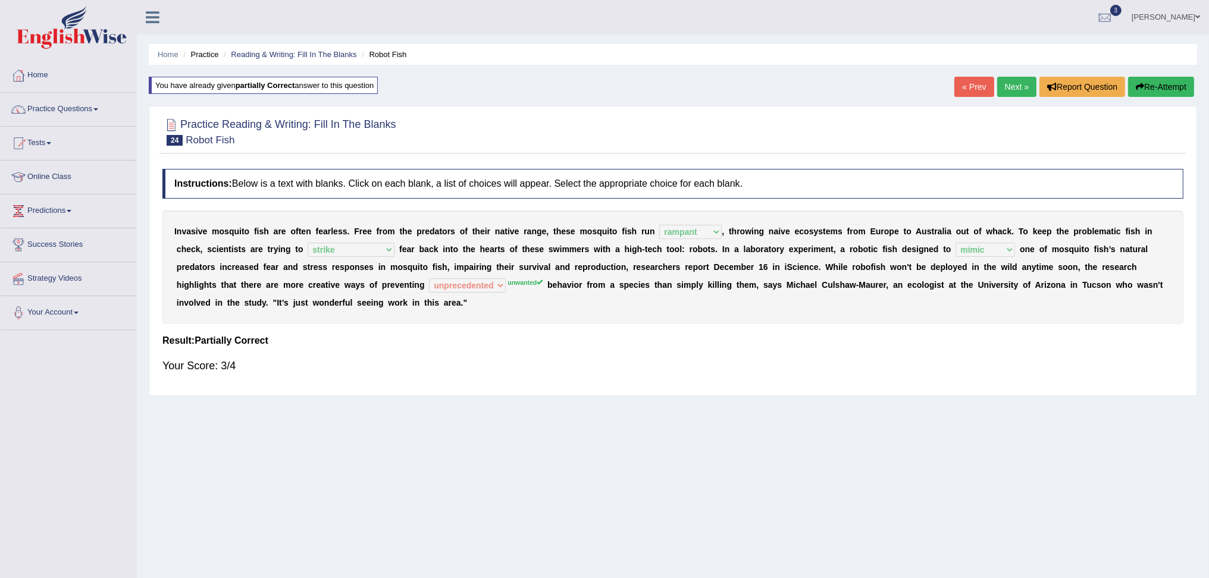
click at [1012, 85] on link "Next »" at bounding box center [1016, 87] width 39 height 20
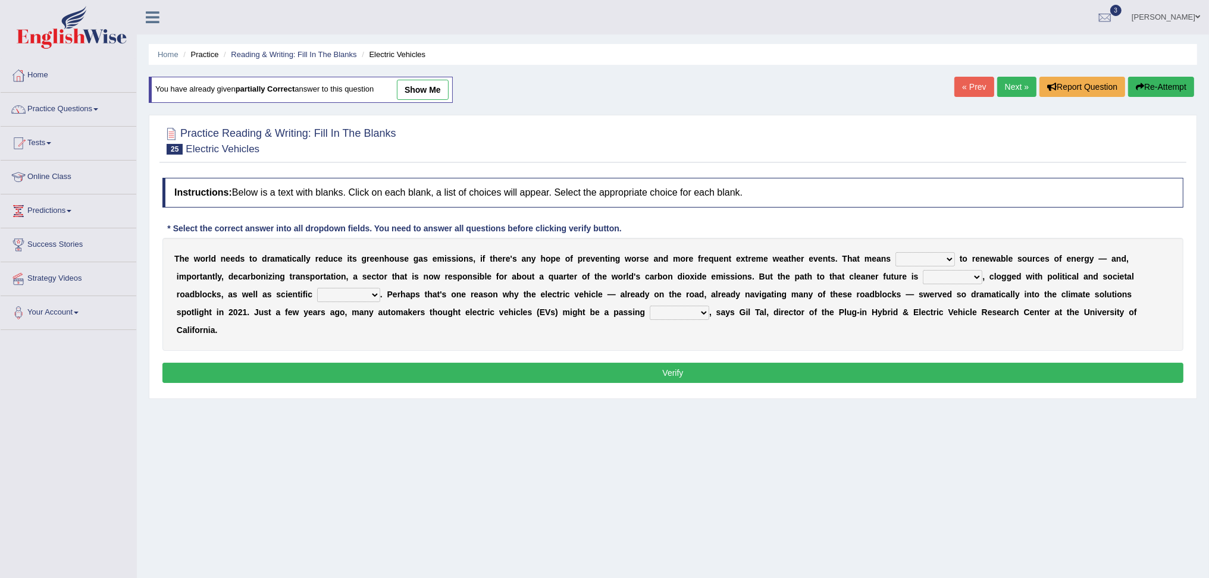
click at [942, 254] on select "grafting drafting crafting shifting" at bounding box center [926, 259] width 60 height 14
select select "shifting"
click at [896, 252] on select "grafting drafting crafting shifting" at bounding box center [926, 259] width 60 height 14
click at [955, 276] on select "daunting daunted daunt dauntless" at bounding box center [953, 277] width 60 height 14
select select "daunting"
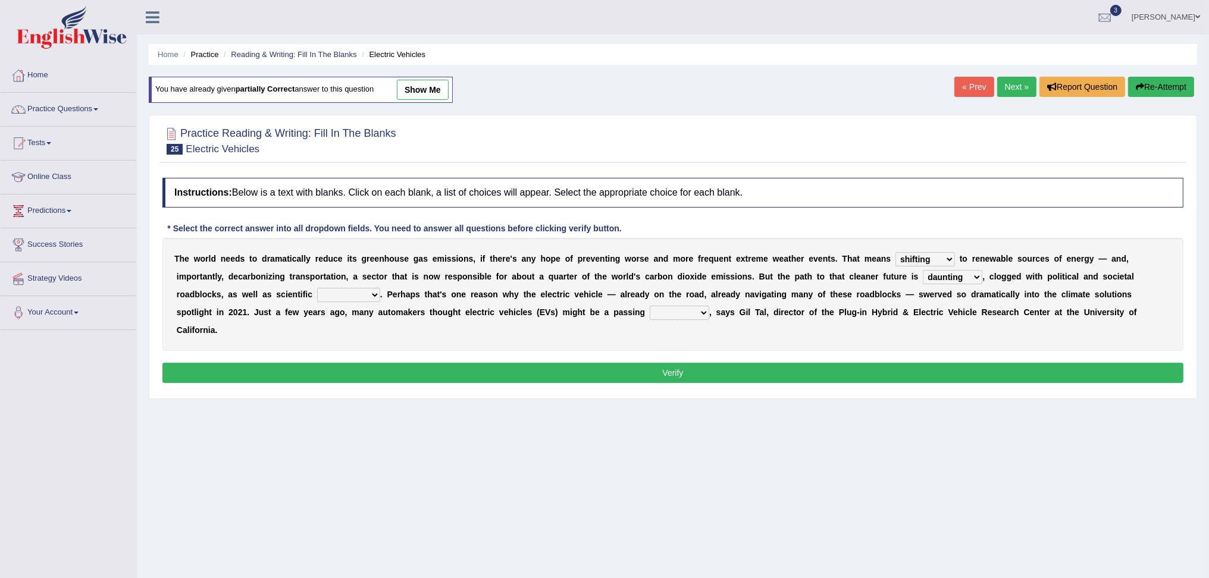
click at [923, 270] on select "daunting daunted daunt dauntless" at bounding box center [953, 277] width 60 height 14
click at [362, 295] on select "spectacles obstacles tentacles receptacles" at bounding box center [348, 295] width 63 height 14
select select "obstacles"
click at [317, 288] on select "spectacles obstacles tentacles receptacles" at bounding box center [348, 295] width 63 height 14
click at [687, 314] on select "fad gad tad lad" at bounding box center [680, 313] width 60 height 14
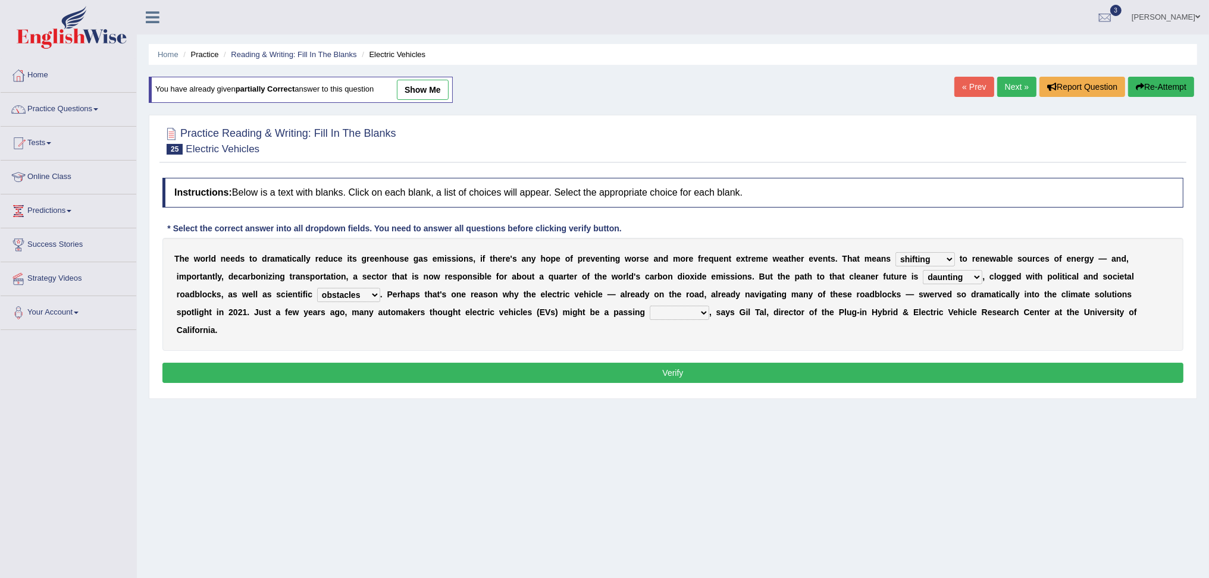
select select "fad"
click at [650, 306] on select "fad gad tad lad" at bounding box center [680, 313] width 60 height 14
click at [705, 374] on button "Verify" at bounding box center [672, 373] width 1021 height 20
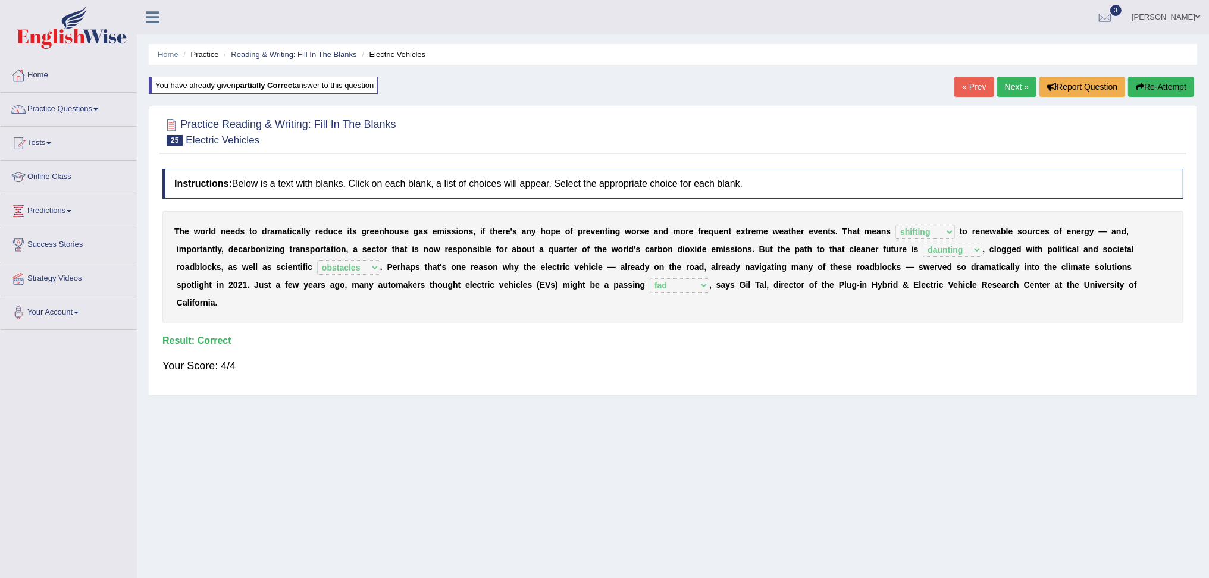
click at [1015, 87] on link "Next »" at bounding box center [1016, 87] width 39 height 20
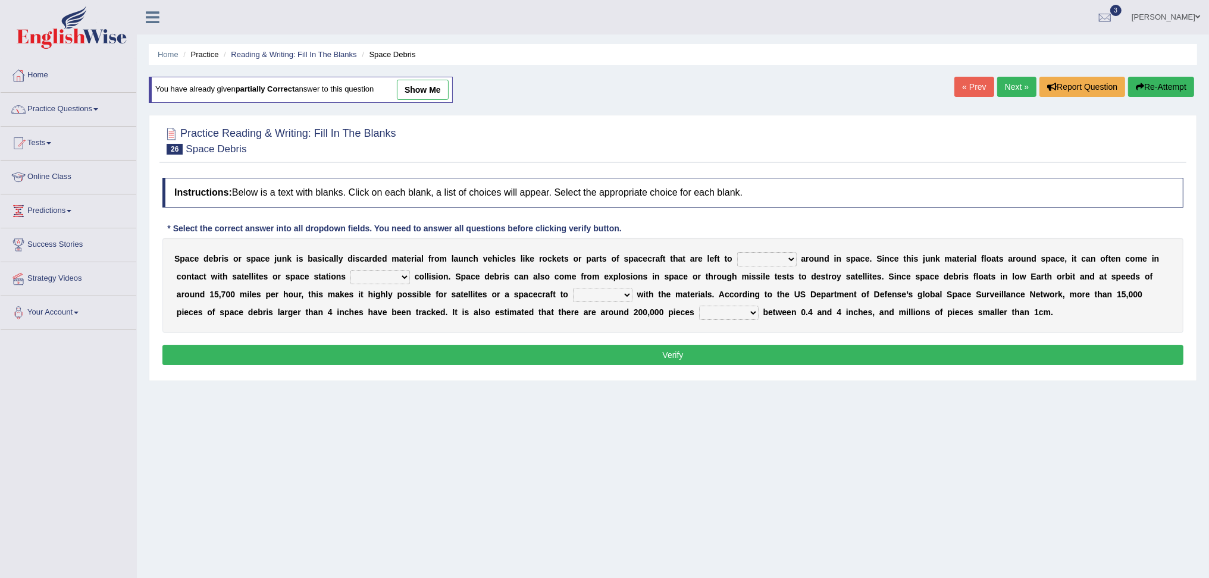
click at [755, 262] on select "twist center roam loll" at bounding box center [767, 259] width 60 height 14
select select "roam"
click at [737, 252] on select "twist center roam loll" at bounding box center [767, 259] width 60 height 14
click at [371, 275] on select "risks risk risked risking" at bounding box center [381, 277] width 60 height 14
select select "risking"
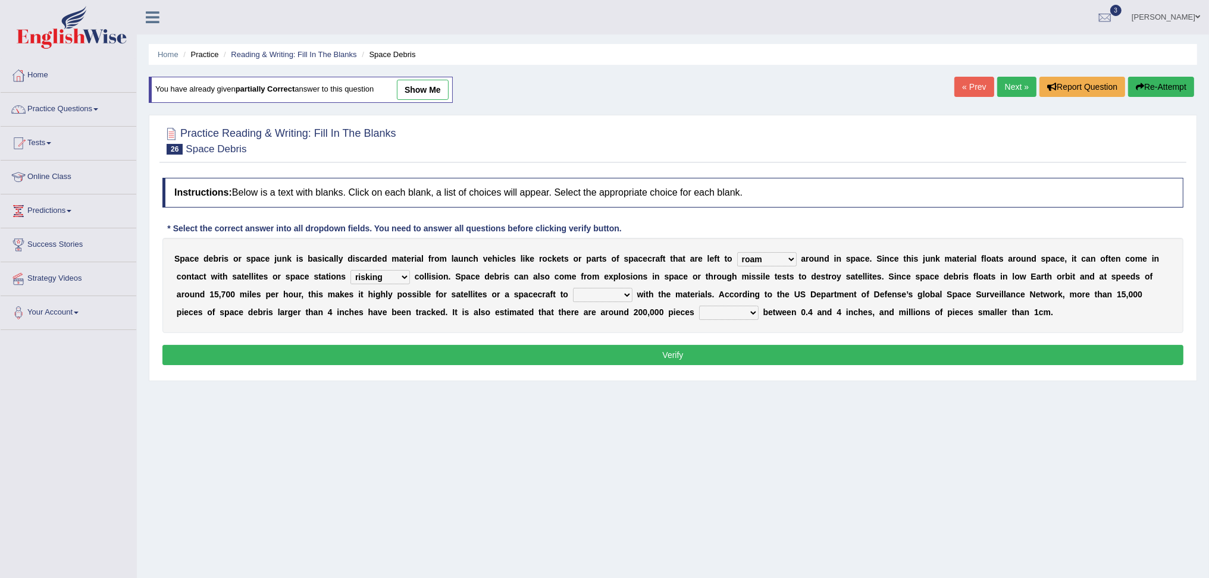
click at [351, 270] on select "risks risk risked risking" at bounding box center [381, 277] width 60 height 14
click at [592, 296] on select "collect collate collide collocate" at bounding box center [603, 295] width 60 height 14
select select "collide"
click at [573, 288] on select "collect collate collide collocate" at bounding box center [603, 295] width 60 height 14
click at [739, 311] on select "sized sizing size sizes" at bounding box center [729, 313] width 60 height 14
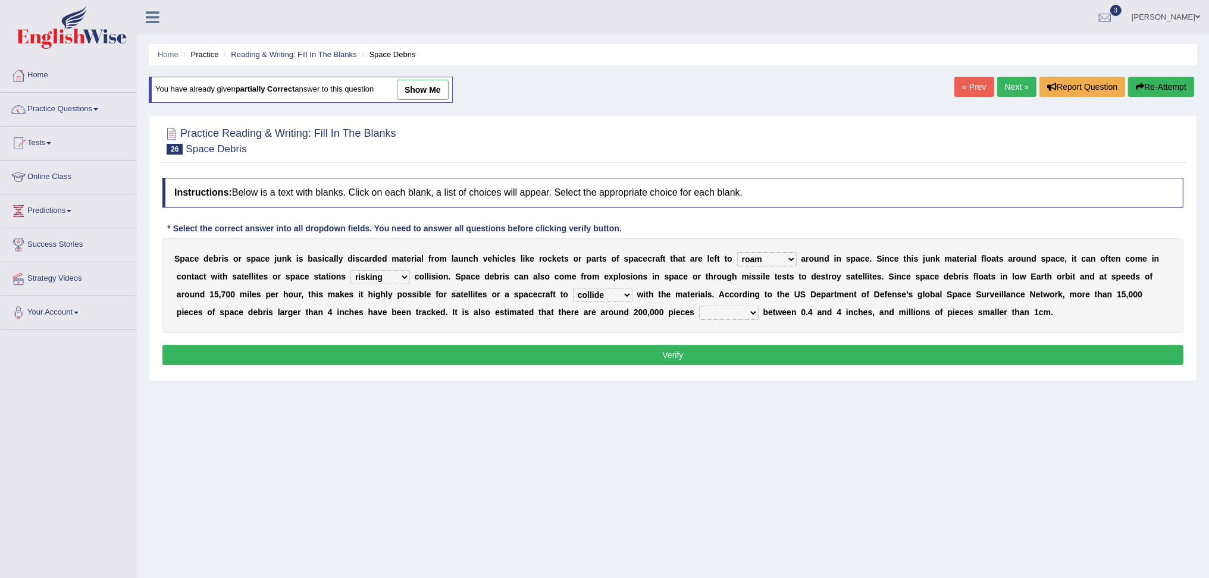
select select "sizing"
click at [699, 306] on select "sized sizing size sizes" at bounding box center [729, 313] width 60 height 14
click at [812, 349] on button "Verify" at bounding box center [672, 355] width 1021 height 20
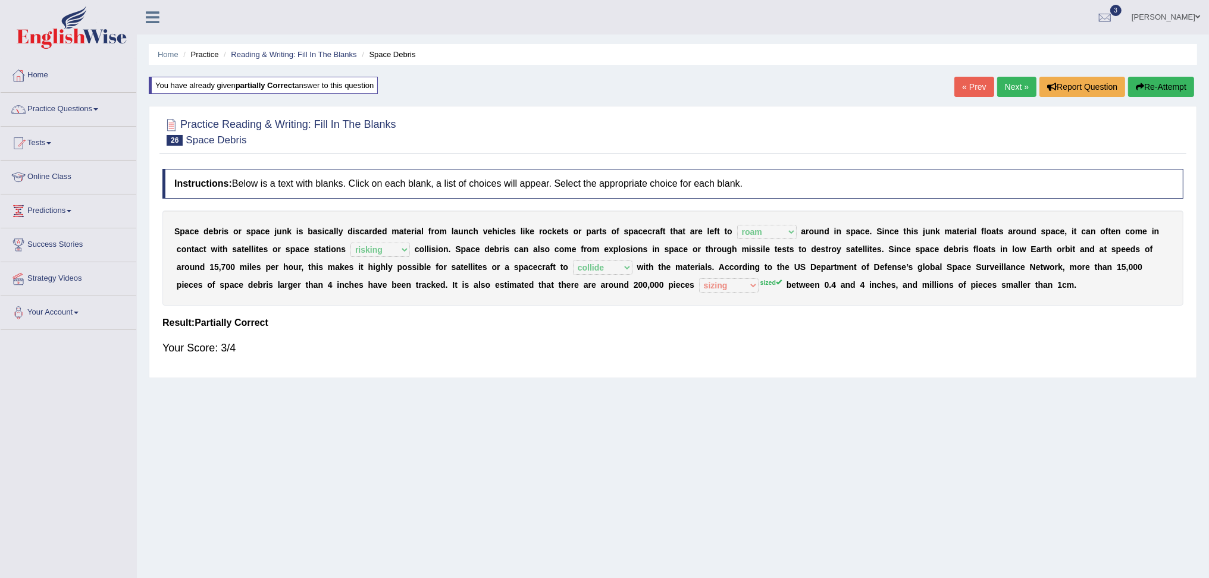
click at [1015, 92] on link "Next »" at bounding box center [1016, 87] width 39 height 20
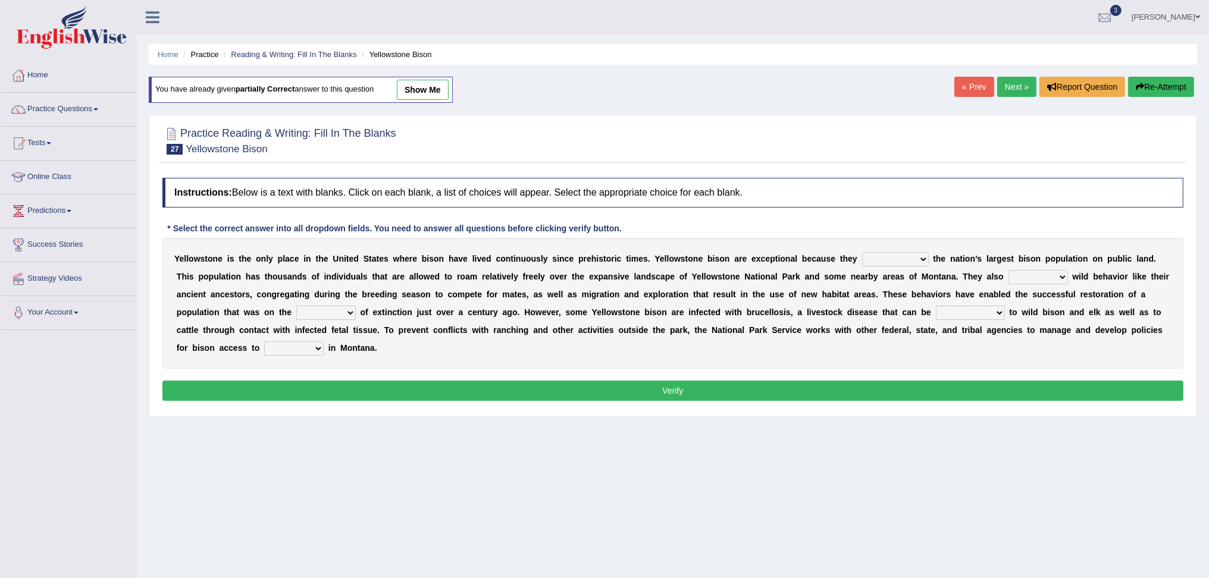
click at [893, 258] on select "congregate comprise consist compromise" at bounding box center [895, 259] width 67 height 14
select select "consist"
click at [862, 252] on select "congregate comprise consist compromise" at bounding box center [895, 259] width 67 height 14
click at [913, 262] on select "congregate comprise consist compromise" at bounding box center [895, 259] width 67 height 14
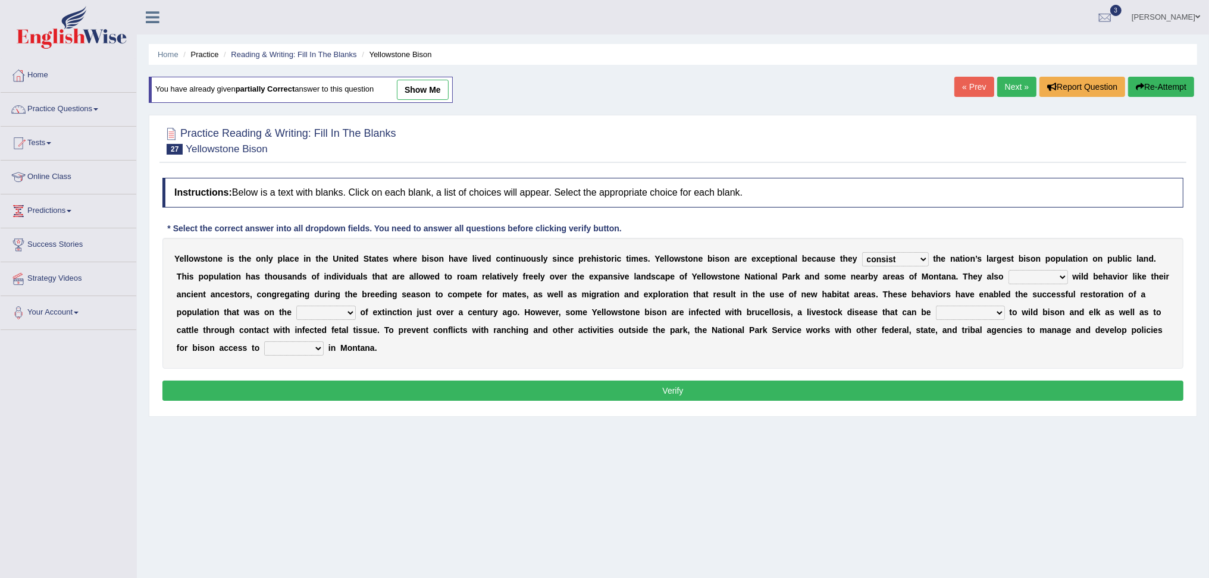
click at [870, 252] on select "congregate comprise consist compromise" at bounding box center [895, 259] width 67 height 14
drag, startPoint x: 798, startPoint y: 163, endPoint x: 793, endPoint y: 170, distance: 8.5
click at [798, 163] on div "Practice Reading & Writing: Fill In The Blanks 27 Yellowstone Bison Instruction…" at bounding box center [673, 266] width 1049 height 302
click at [1042, 271] on select "exhibit disregard resist encourage" at bounding box center [1039, 277] width 60 height 14
select select "encourage"
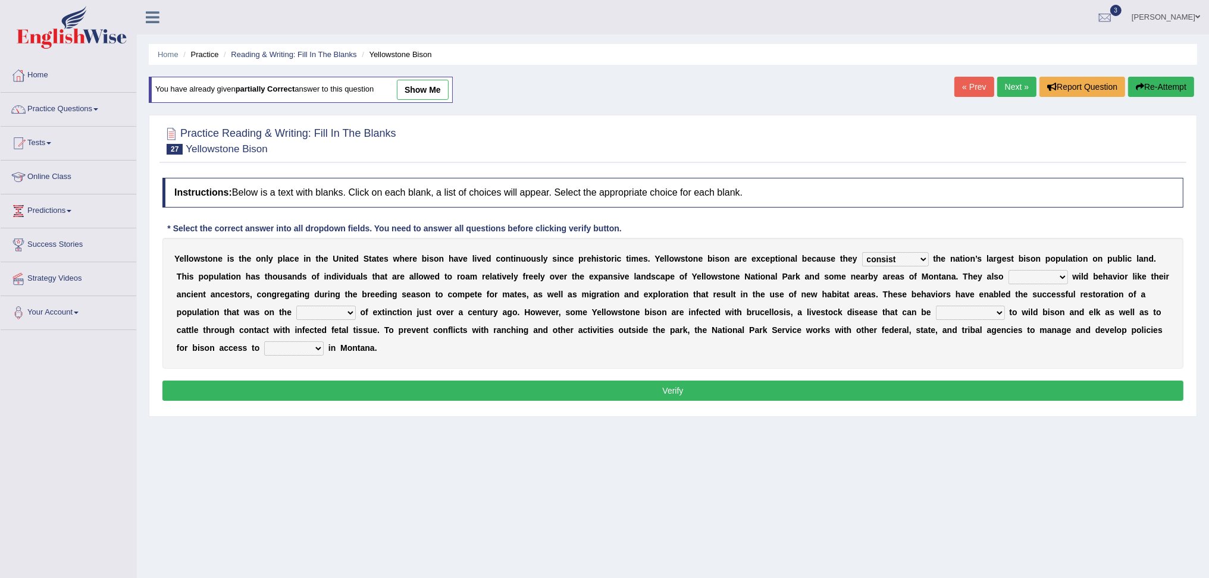
click at [1009, 270] on select "exhibit disregard resist encourage" at bounding box center [1039, 277] width 60 height 14
click at [328, 311] on select "brine brink danger brindle" at bounding box center [326, 313] width 60 height 14
select select "brink"
click at [296, 306] on select "brine brink danger brindle" at bounding box center [326, 313] width 60 height 14
click at [939, 315] on select "transplanted transported transgressed transmitted" at bounding box center [970, 313] width 69 height 14
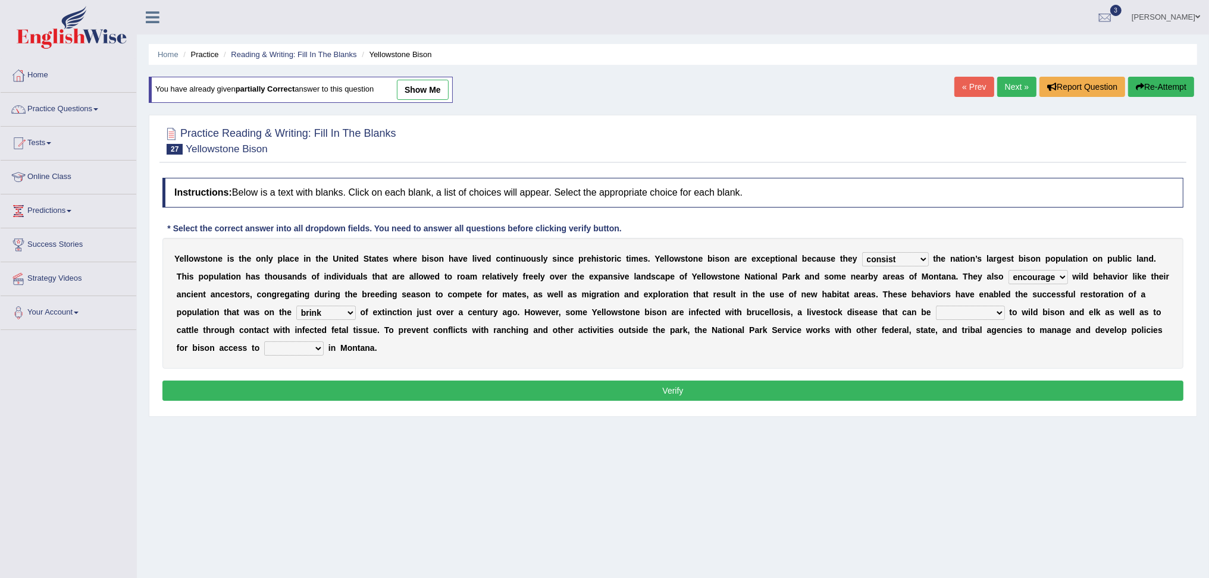
select select "transmitted"
click at [936, 306] on select "transplanted transported transgressed transmitted" at bounding box center [970, 313] width 69 height 14
click at [284, 349] on select "habitat habitat habitant food" at bounding box center [294, 349] width 60 height 14
select select "habitat"
click at [264, 342] on select "habitat habitat habitant food" at bounding box center [294, 349] width 60 height 14
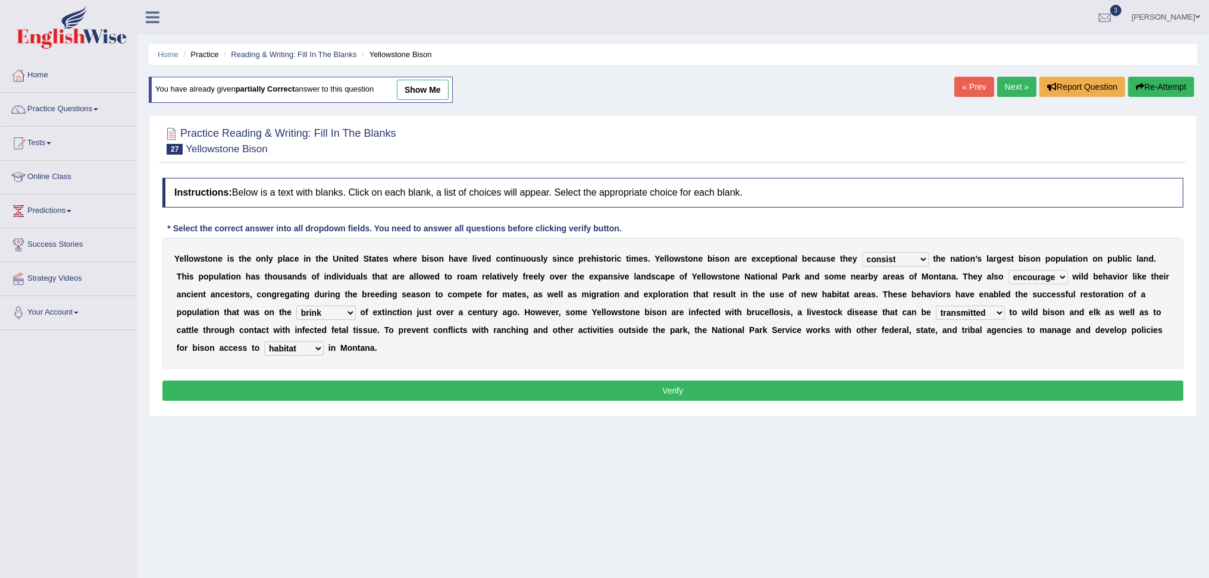
click at [307, 391] on button "Verify" at bounding box center [672, 391] width 1021 height 20
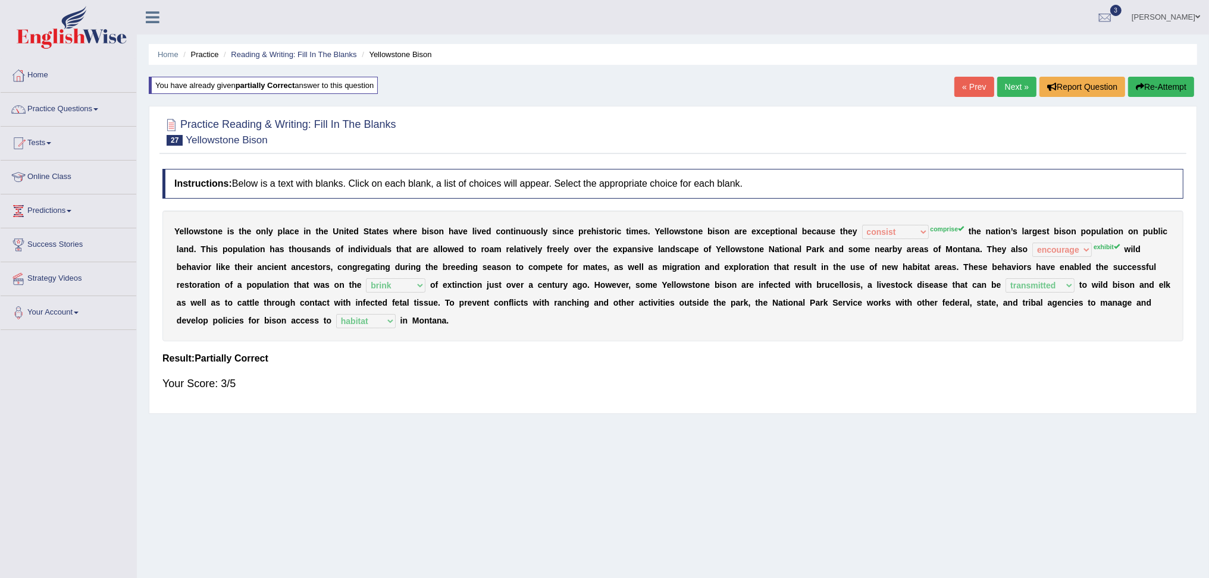
click at [1014, 84] on link "Next »" at bounding box center [1016, 87] width 39 height 20
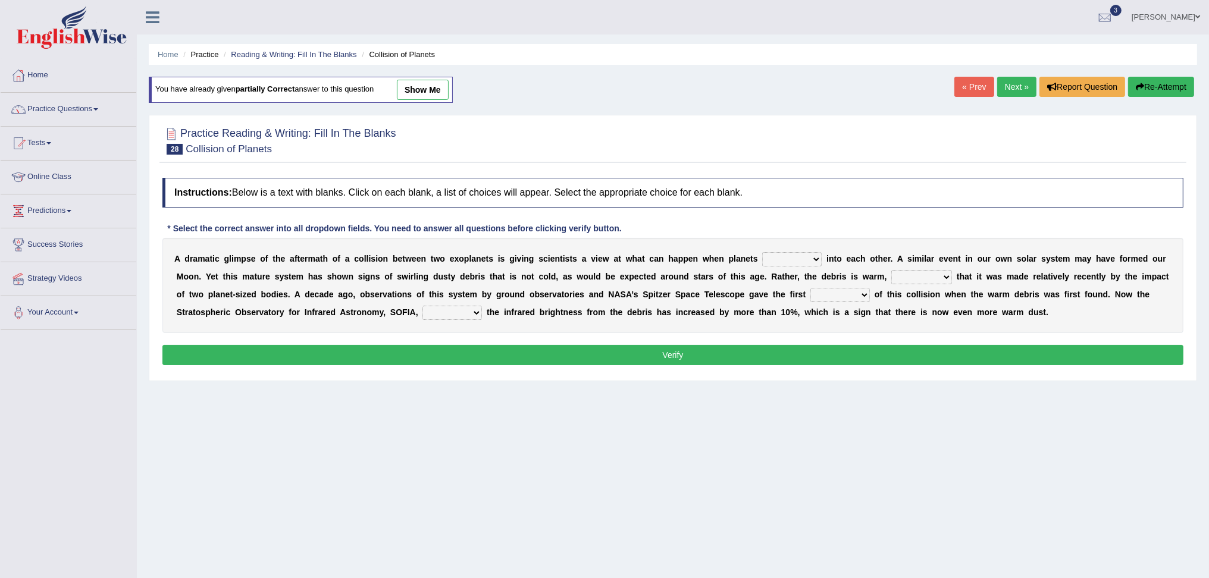
click at [813, 261] on select "crash explore roam implode" at bounding box center [792, 259] width 60 height 14
select select "crash"
click at [763, 252] on select "crash explore roam implode" at bounding box center [792, 259] width 60 height 14
click at [942, 277] on select "reinforcing sentencing forging conducing" at bounding box center [922, 277] width 61 height 14
click at [892, 270] on select "reinforcing sentencing forging conducing" at bounding box center [922, 277] width 61 height 14
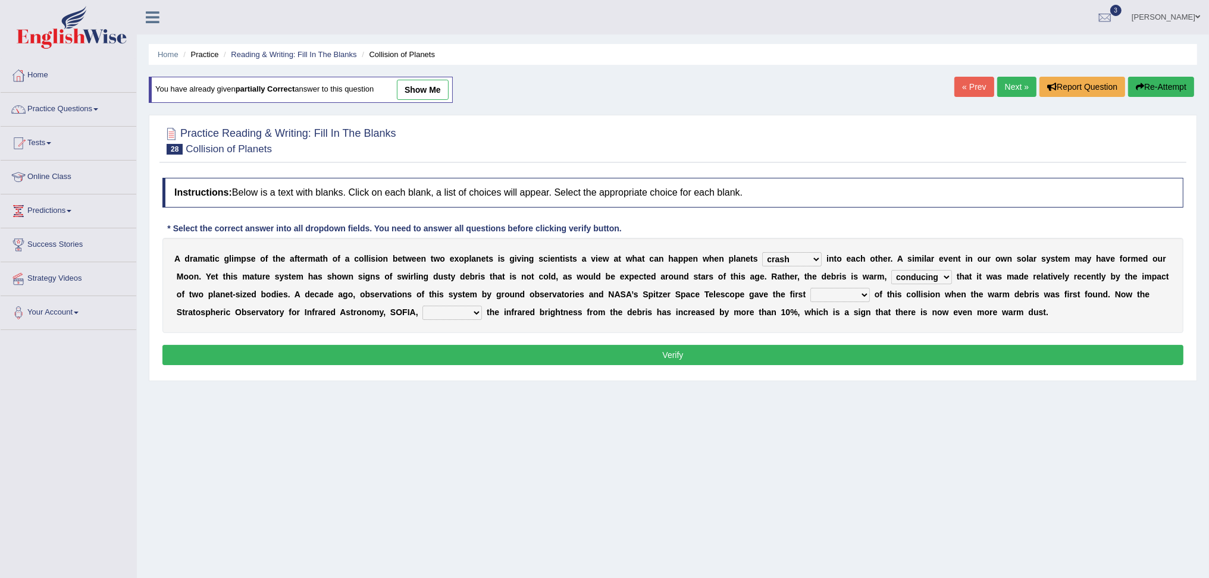
click at [947, 277] on select "reinforcing sentencing forging conducing" at bounding box center [922, 277] width 61 height 14
select select "sentencing"
click at [892, 270] on select "reinforcing sentencing forging conducing" at bounding box center [922, 277] width 61 height 14
click at [853, 296] on select "pints faints hints taints" at bounding box center [841, 295] width 60 height 14
select select "hints"
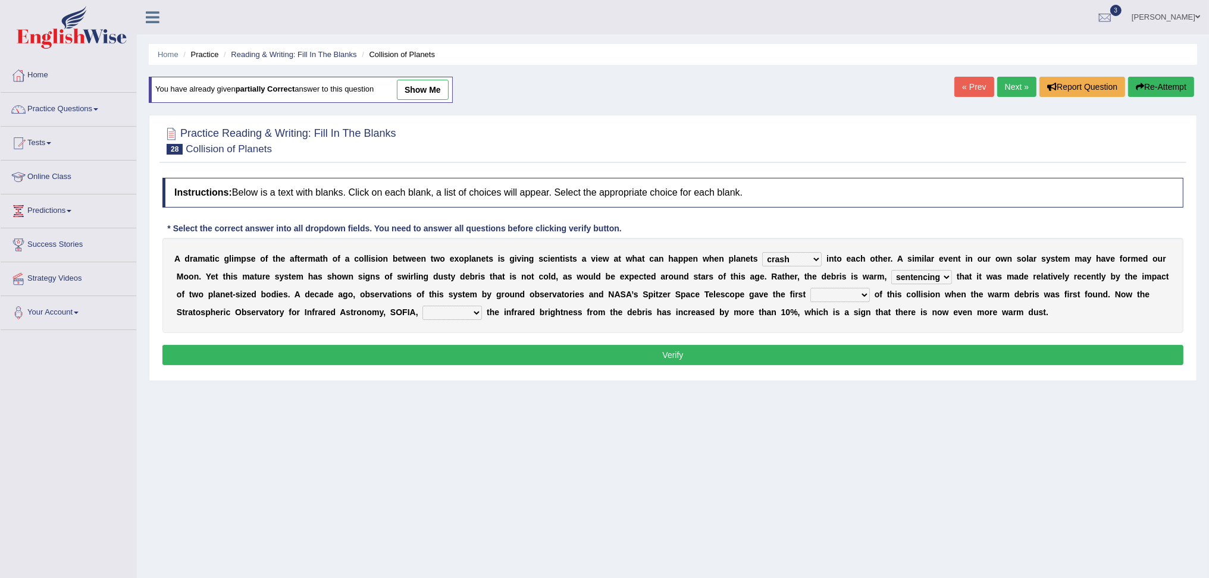
click at [811, 288] on select "pints faints hints taints" at bounding box center [841, 295] width 60 height 14
click at [451, 317] on select "concealed revealed repealed unsealed" at bounding box center [453, 313] width 60 height 14
select select "revealed"
click at [423, 306] on select "concealed revealed repealed unsealed" at bounding box center [453, 313] width 60 height 14
click button "Verify"
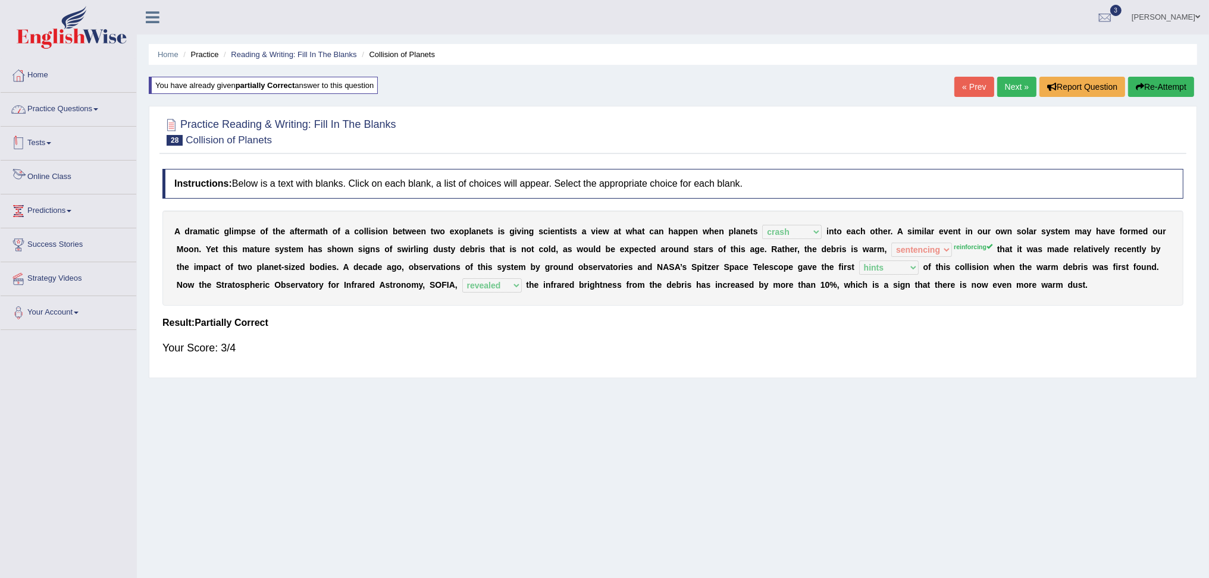
click link "Practice Questions"
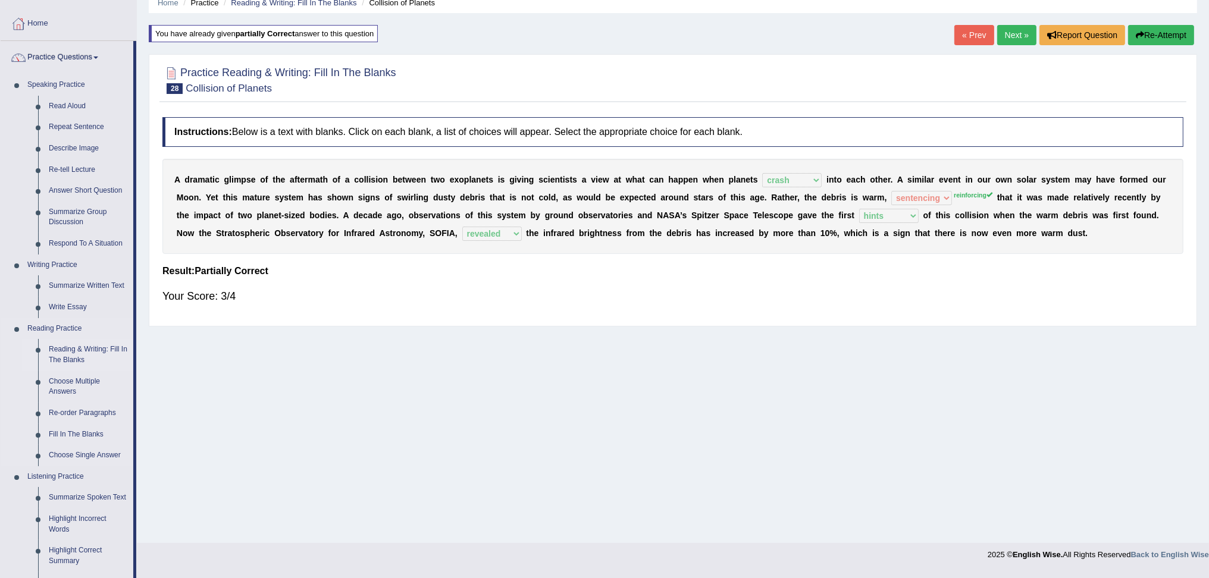
scroll to position [132, 0]
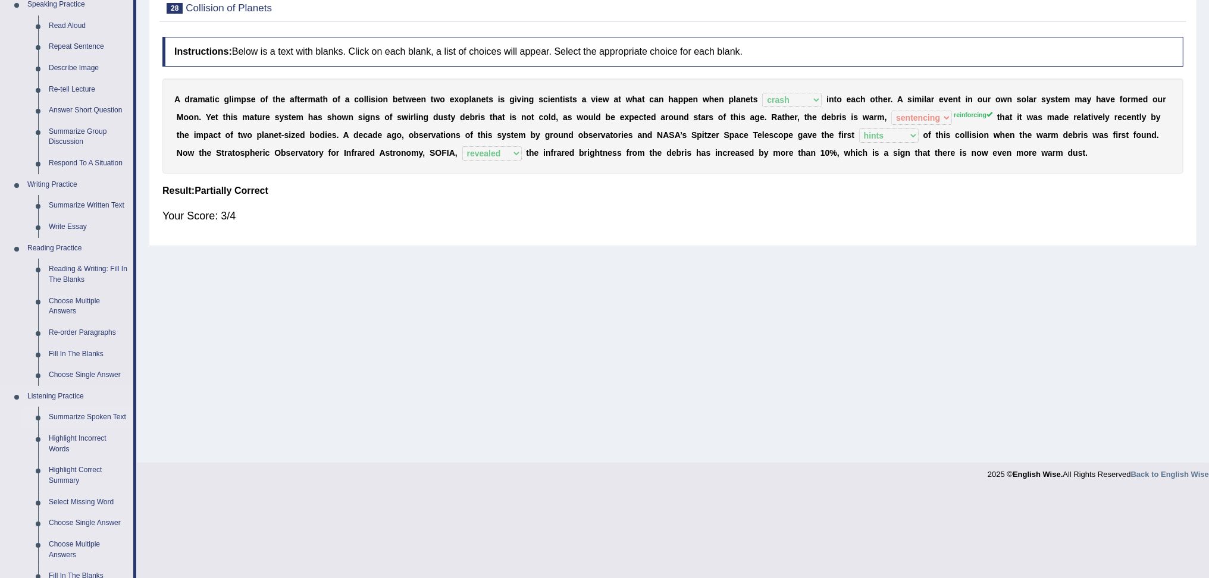
click link "Summarize Spoken Text"
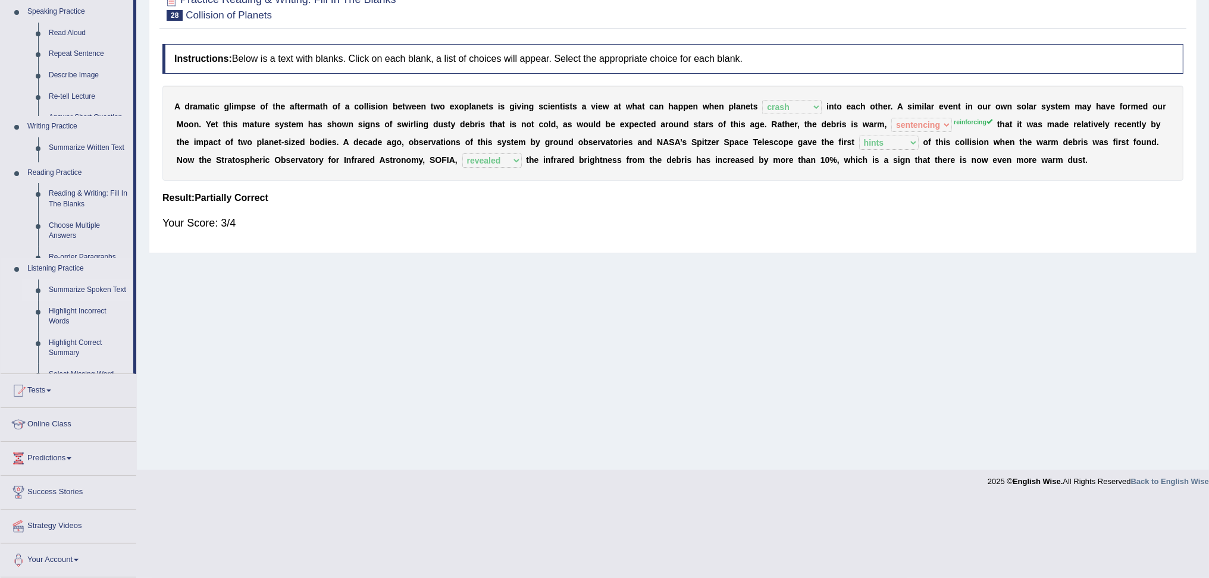
scroll to position [46, 0]
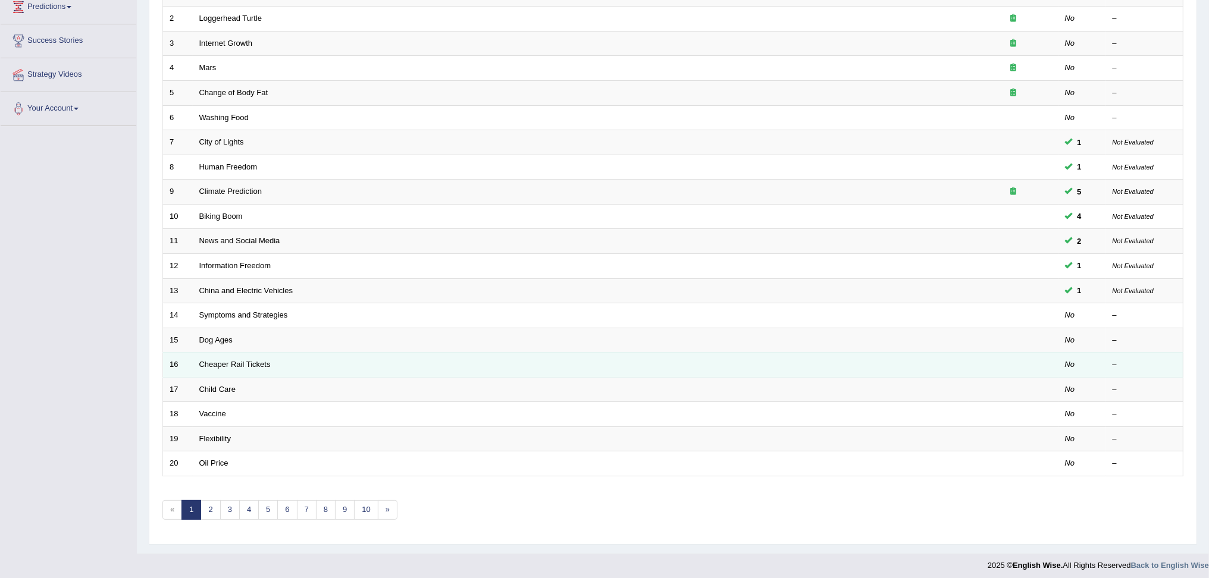
scroll to position [209, 0]
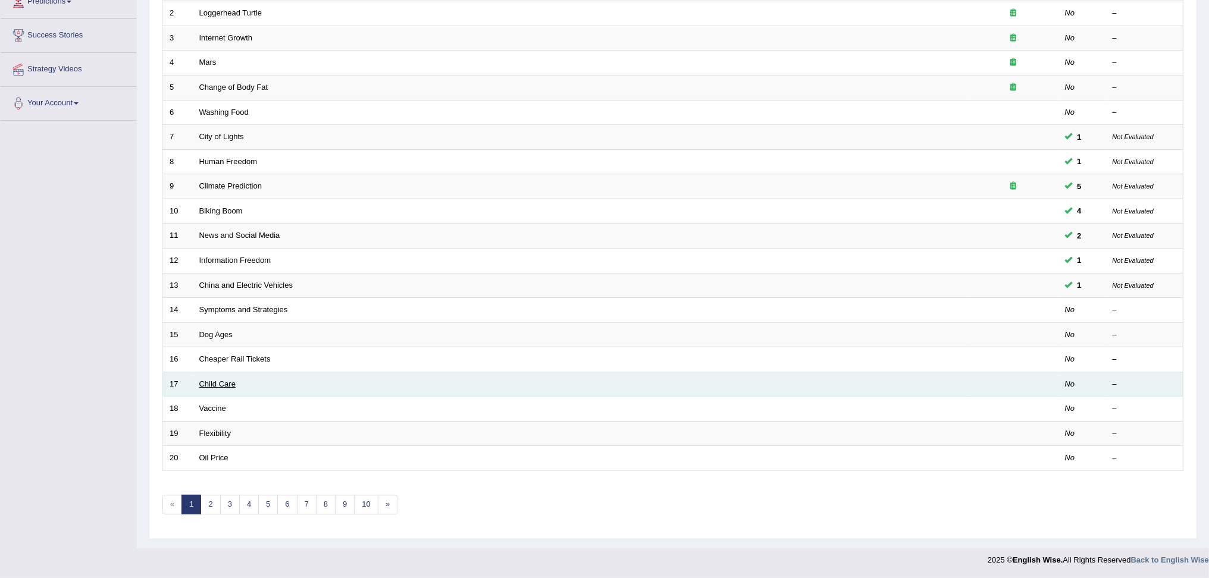
click at [223, 382] on link "Child Care" at bounding box center [217, 384] width 36 height 9
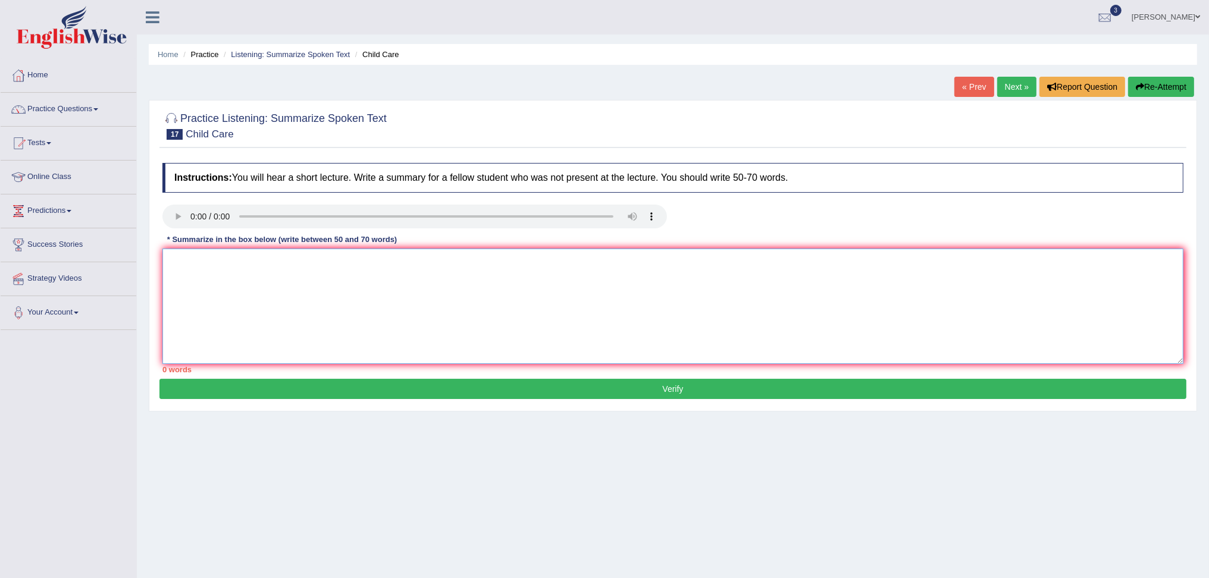
click at [181, 284] on textarea at bounding box center [672, 306] width 1021 height 115
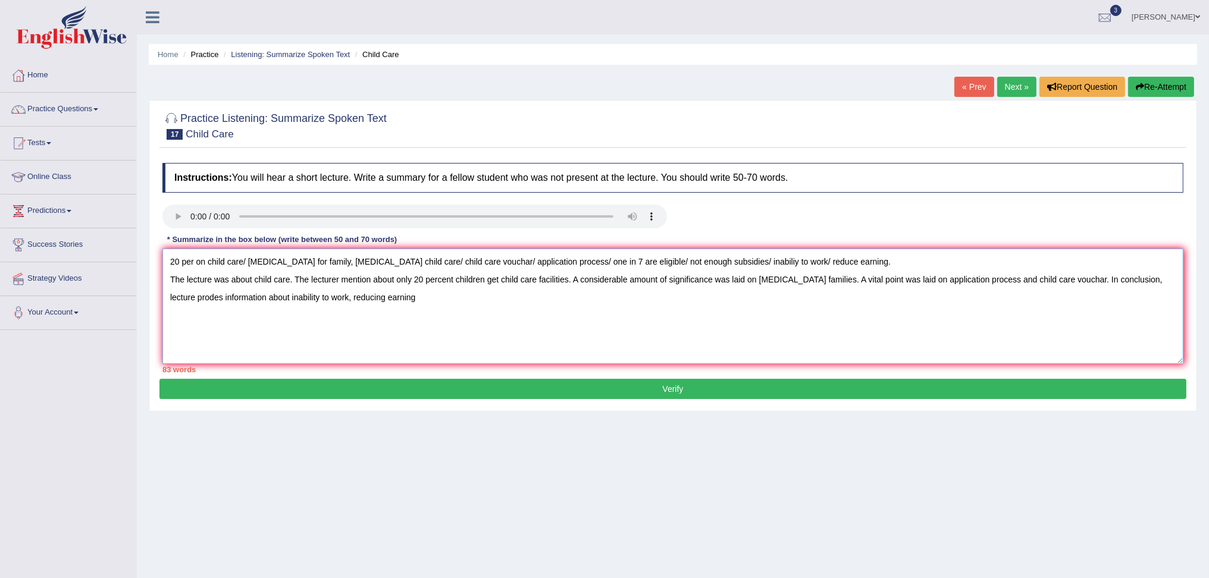
click at [262, 295] on textarea "20 per on child care/ low income for family, low income child care/ child care …" at bounding box center [672, 306] width 1021 height 115
drag, startPoint x: 846, startPoint y: 262, endPoint x: 153, endPoint y: 249, distance: 693.5
click at [153, 249] on div "Practice Listening: Summarize Spoken Text 17 Child Care Instructions: You will …" at bounding box center [673, 256] width 1049 height 312
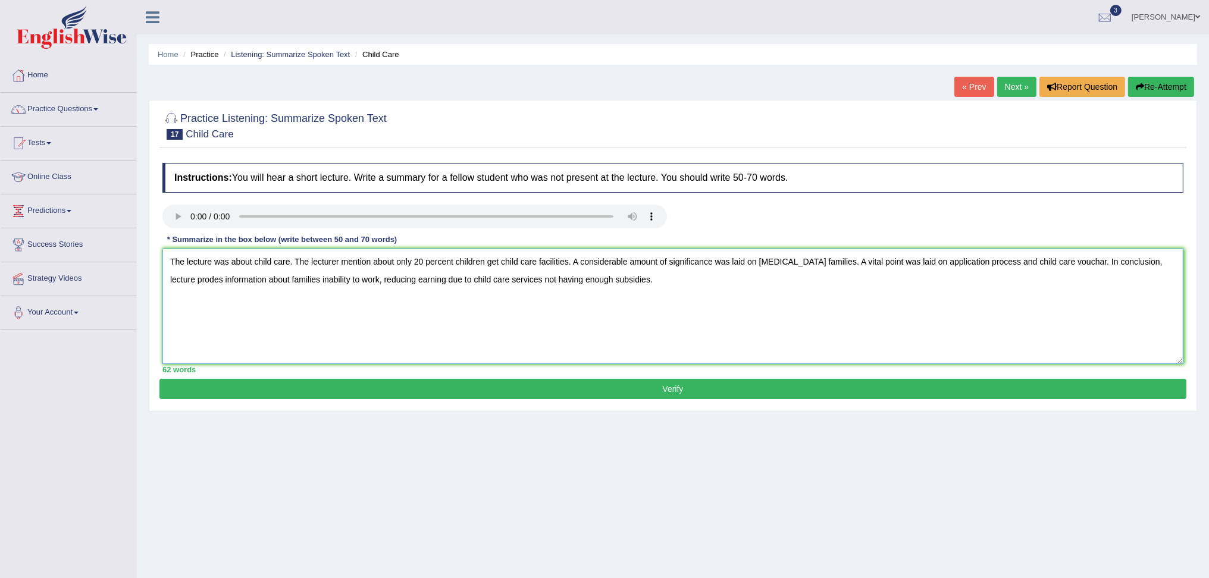
drag, startPoint x: 290, startPoint y: 262, endPoint x: 348, endPoint y: 258, distance: 57.9
click at [290, 262] on textarea "The lecture was about child care. The lecturer mention about only 20 percent ch…" at bounding box center [672, 306] width 1021 height 115
drag, startPoint x: 402, startPoint y: 260, endPoint x: 412, endPoint y: 260, distance: 10.1
click at [403, 260] on textarea "The lecture was about child care services. The lecturer mention about only 20 p…" at bounding box center [672, 306] width 1021 height 115
click at [497, 261] on textarea "The lecture was about child care services. The lecturer mentioned about only 20…" at bounding box center [672, 306] width 1021 height 115
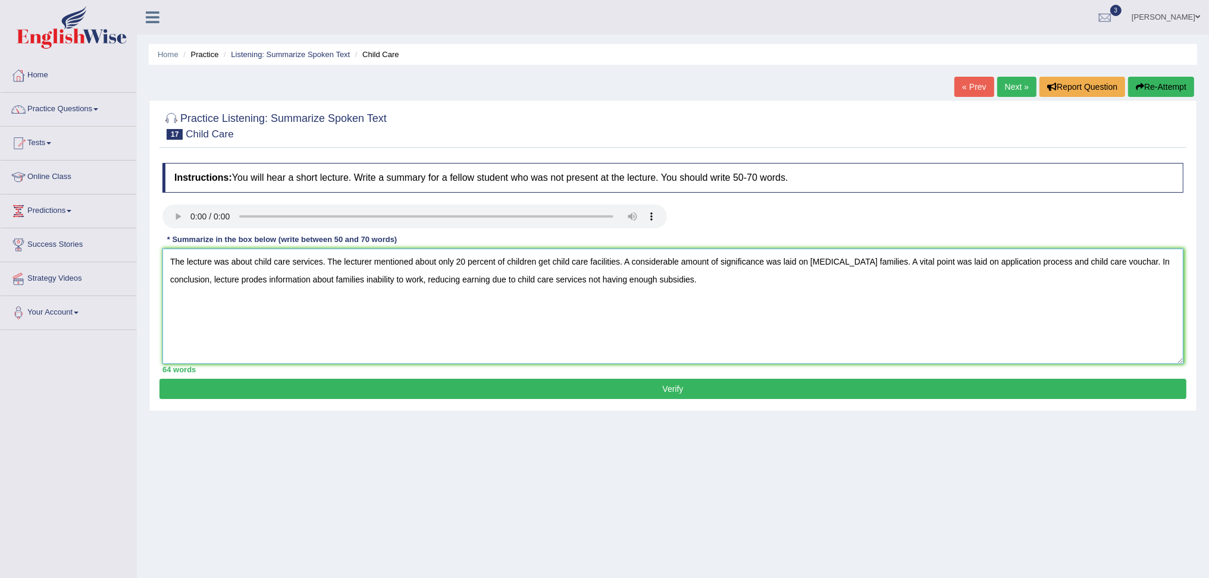
click at [1132, 258] on textarea "The lecture was about child care services. The lecturer mentioned about only 20…" at bounding box center [672, 306] width 1021 height 115
click at [1131, 258] on textarea "The lecture was about child care services. The lecturer mentioned about only 20…" at bounding box center [672, 306] width 1021 height 115
click at [254, 279] on textarea "The lecture was about child care services. The lecturer mentioned about only 20…" at bounding box center [672, 306] width 1021 height 115
type textarea "The lecture was about child care services. The lecturer mentioned about only 20…"
click at [643, 391] on button "Verify" at bounding box center [673, 389] width 1027 height 20
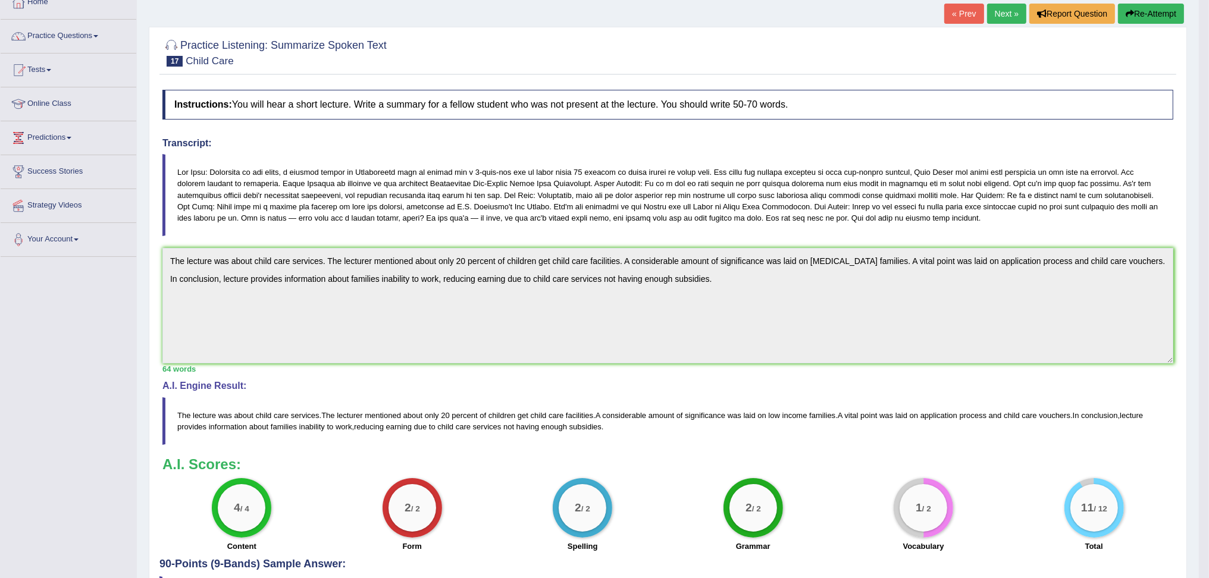
scroll to position [165, 0]
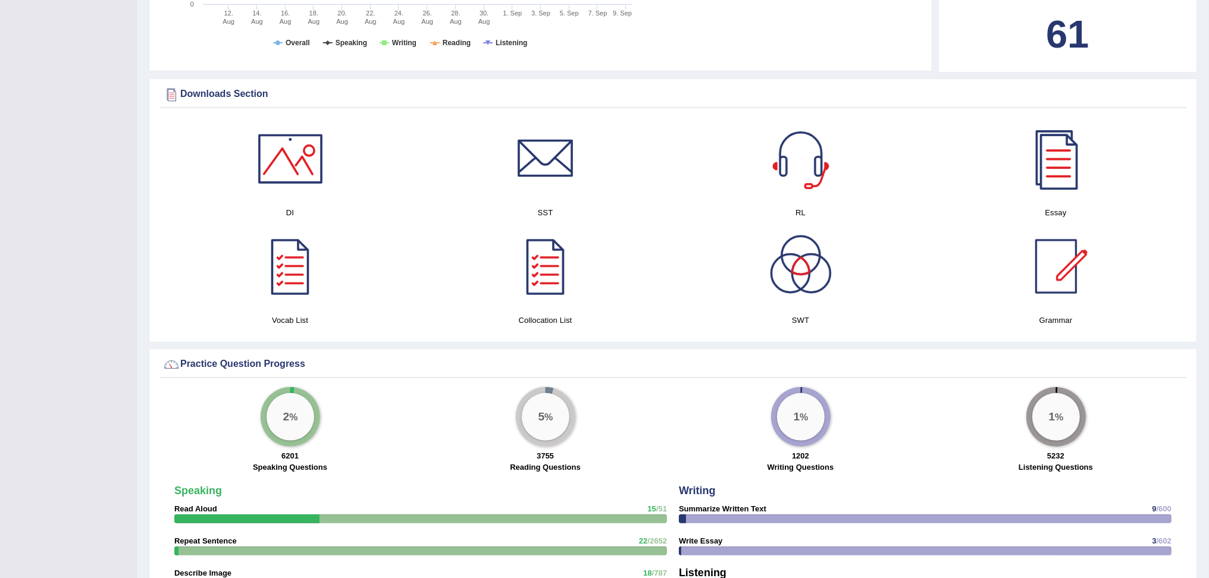
scroll to position [595, 0]
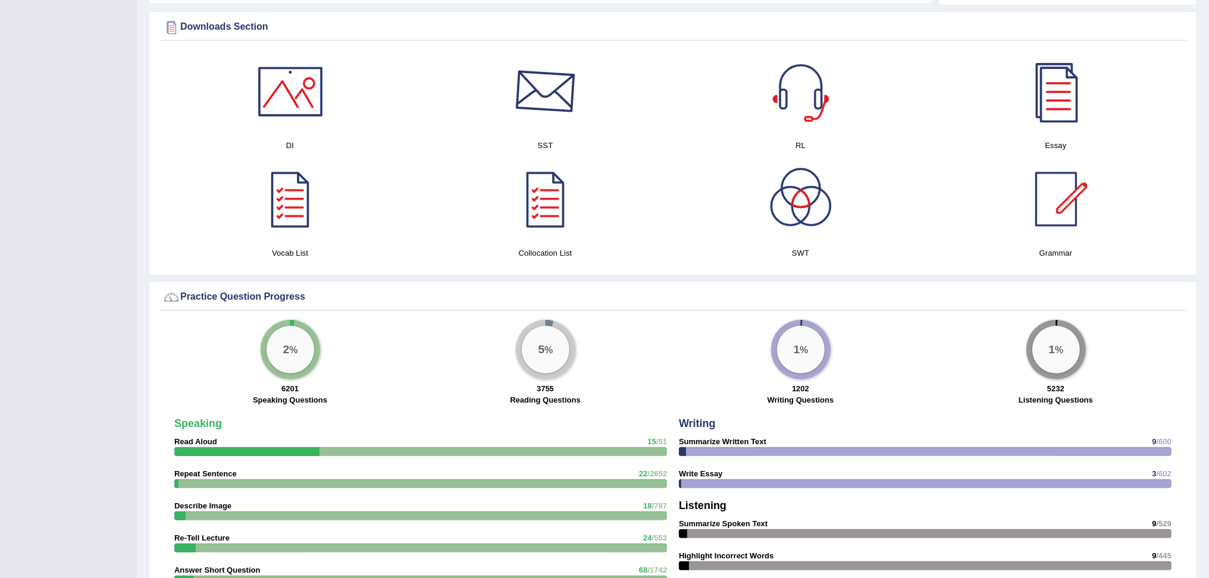
click at [546, 112] on div at bounding box center [545, 91] width 83 height 83
